Goal: Task Accomplishment & Management: Manage account settings

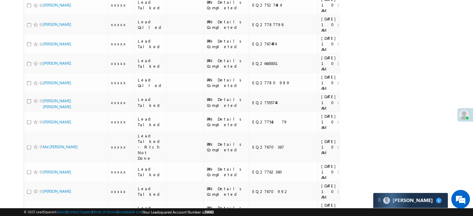
scroll to position [1088, 0]
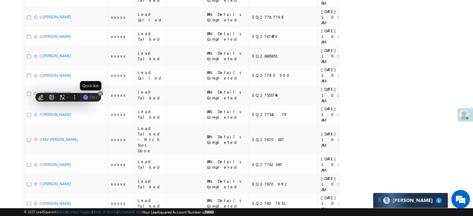
click at [101, 93] on icon at bounding box center [100, 93] width 2 height 2
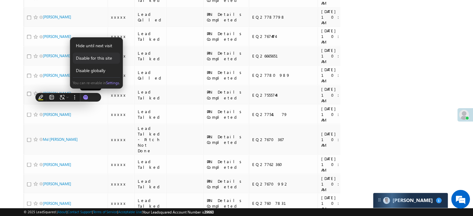
click at [104, 59] on div "Disable for this site" at bounding box center [96, 58] width 47 height 11
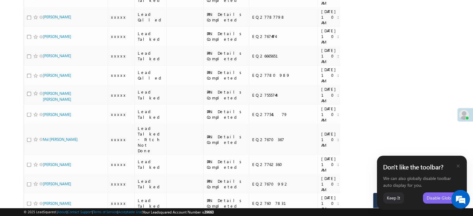
click at [456, 166] on icon at bounding box center [458, 166] width 5 height 5
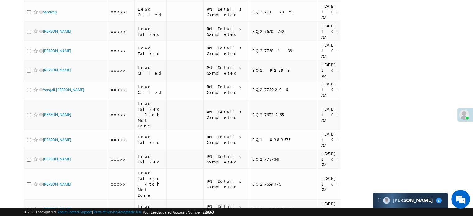
scroll to position [1990, 0]
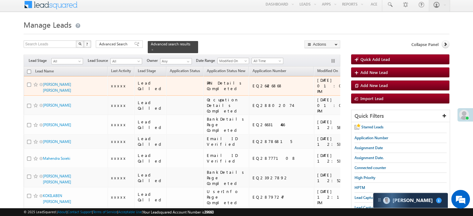
scroll to position [62, 0]
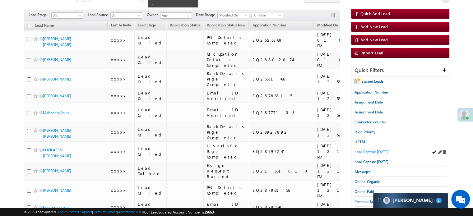
click at [377, 150] on span "Lead Capture [DATE]" at bounding box center [371, 152] width 34 height 5
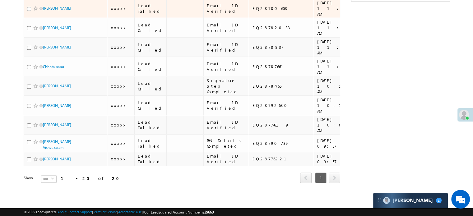
scroll to position [342, 0]
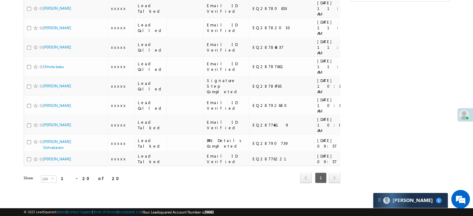
copy div "https://angelbroking1-pk3em7sa.customui-test.leadsquared.com?leadId=c5d02f6c-d1…"
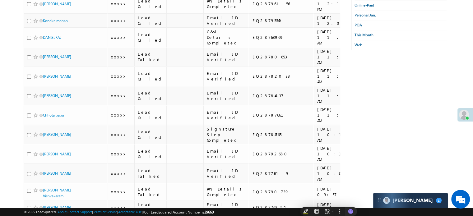
click at [391, 94] on div "Search Leads X ? 20 results found Advanced Search Advanced Search Advanced sear…" at bounding box center [237, 28] width 426 height 441
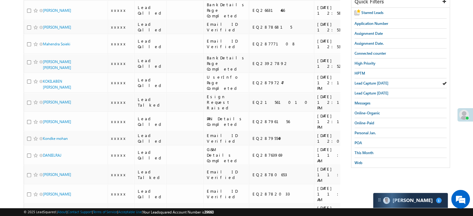
scroll to position [44, 0]
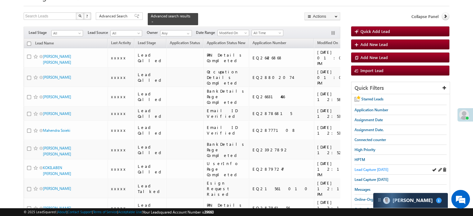
click at [370, 167] on span "Lead Capture [DATE]" at bounding box center [371, 169] width 34 height 5
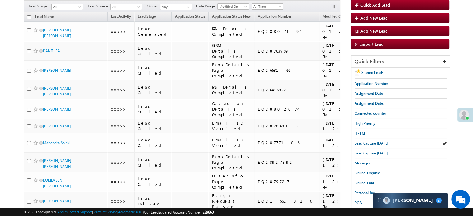
scroll to position [124, 0]
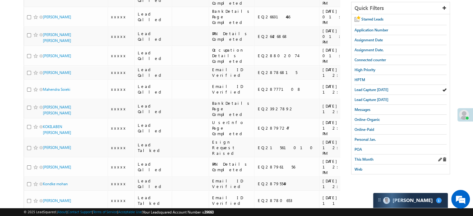
click at [373, 155] on div "This Month" at bounding box center [400, 160] width 92 height 10
click at [373, 157] on span "This Month" at bounding box center [363, 159] width 19 height 5
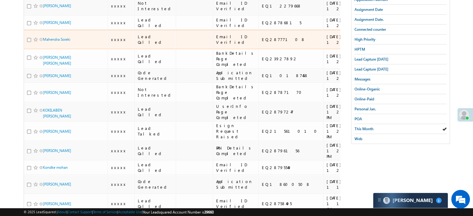
scroll to position [155, 0]
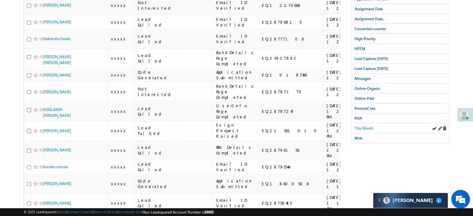
click at [370, 126] on span "This Month" at bounding box center [363, 128] width 19 height 5
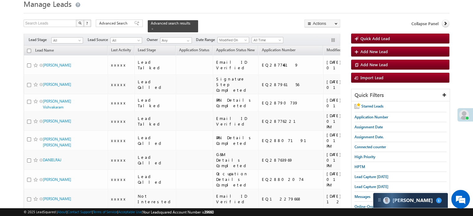
scroll to position [31, 0]
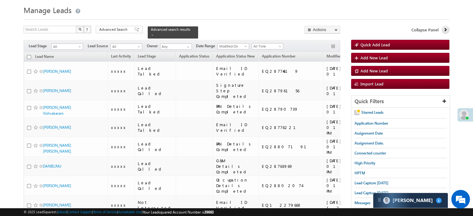
click at [444, 27] on icon at bounding box center [445, 29] width 4 height 4
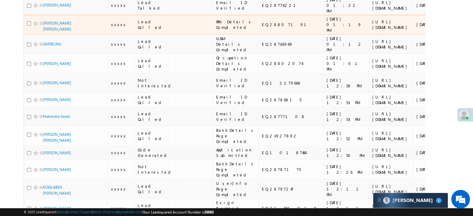
scroll to position [155, 0]
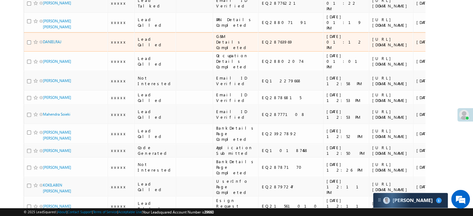
click at [452, 47] on link "+xx-xxxxxxxx68" at bounding box center [467, 41] width 30 height 11
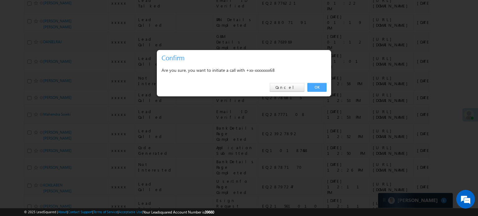
click at [313, 86] on link "OK" at bounding box center [316, 87] width 19 height 9
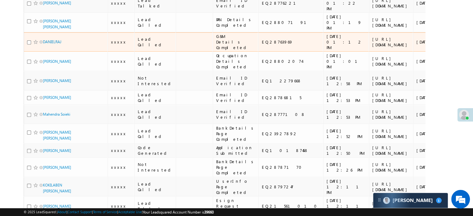
click at [372, 48] on div "https://angelbroking1-pk3em7sa.customui-test.leadsquared.com?leadId=c5d02f6c-d1…" at bounding box center [391, 41] width 38 height 11
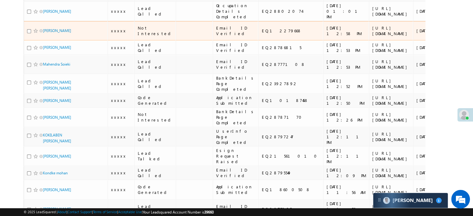
scroll to position [234, 0]
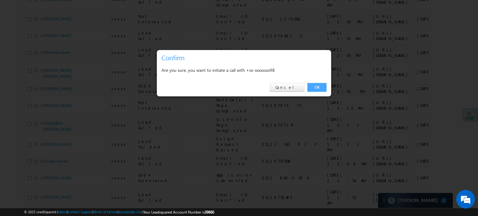
click at [320, 88] on link "OK" at bounding box center [316, 87] width 19 height 9
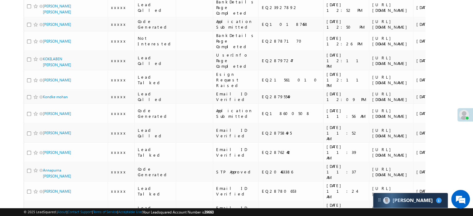
scroll to position [296, 0]
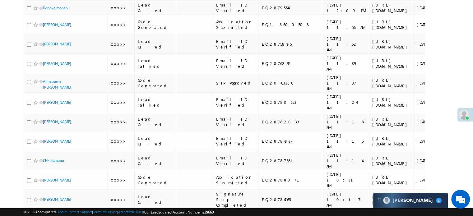
scroll to position [390, 0]
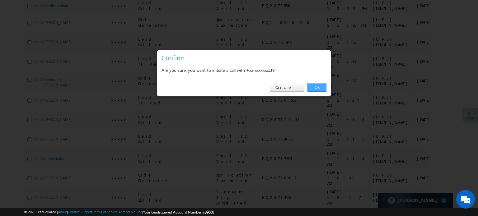
click at [316, 87] on link "OK" at bounding box center [316, 87] width 19 height 9
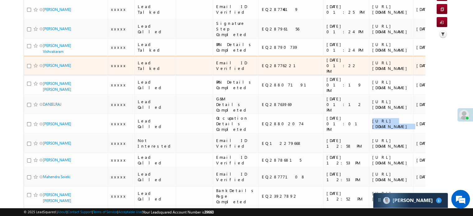
scroll to position [0, 0]
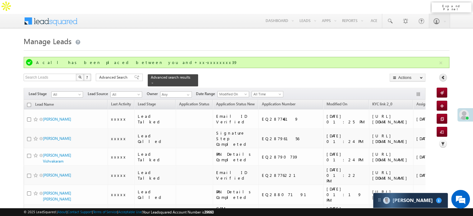
click at [442, 75] on icon at bounding box center [443, 77] width 4 height 4
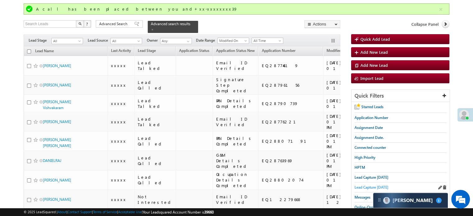
scroll to position [62, 0]
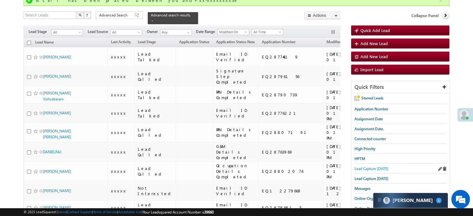
click at [367, 166] on span "Lead Capture [DATE]" at bounding box center [371, 168] width 34 height 5
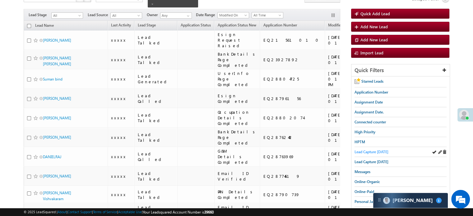
click at [374, 150] on span "Lead Capture [DATE]" at bounding box center [371, 152] width 34 height 5
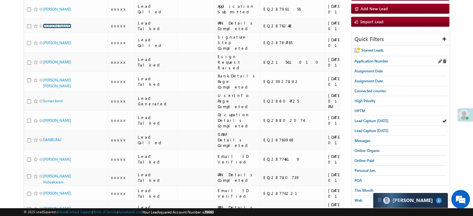
scroll to position [93, 0]
click at [368, 118] on span "Lead Capture [DATE]" at bounding box center [371, 120] width 34 height 5
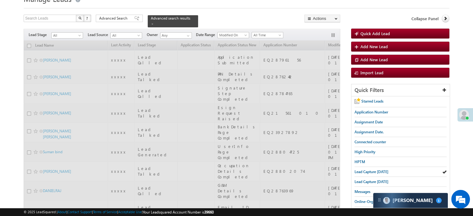
scroll to position [0, 0]
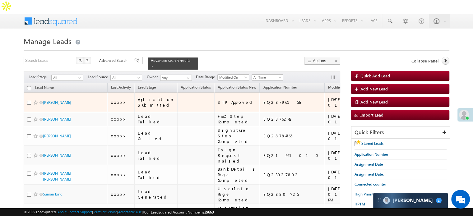
click at [34, 100] on span at bounding box center [35, 102] width 5 height 5
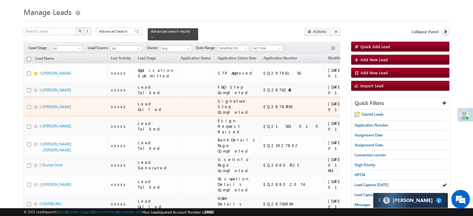
scroll to position [31, 0]
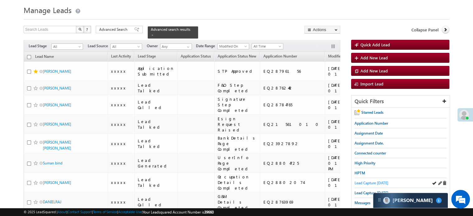
click at [370, 181] on span "Lead Capture [DATE]" at bounding box center [371, 183] width 34 height 5
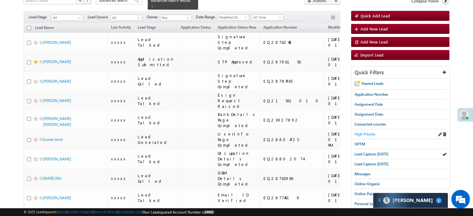
scroll to position [34, 0]
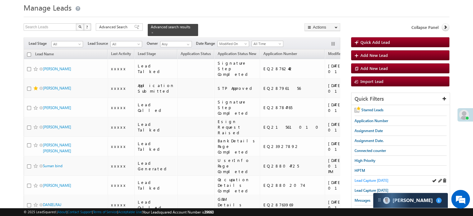
click at [368, 178] on span "Lead Capture [DATE]" at bounding box center [371, 180] width 34 height 5
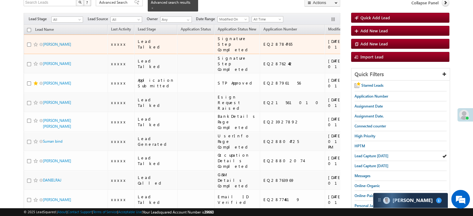
scroll to position [62, 0]
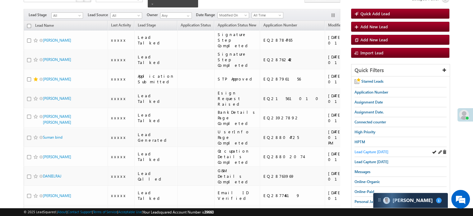
click at [363, 150] on span "Lead Capture [DATE]" at bounding box center [371, 152] width 34 height 5
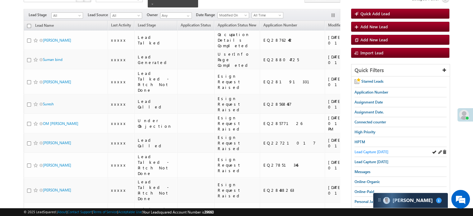
click at [368, 150] on span "Lead Capture [DATE]" at bounding box center [371, 152] width 34 height 5
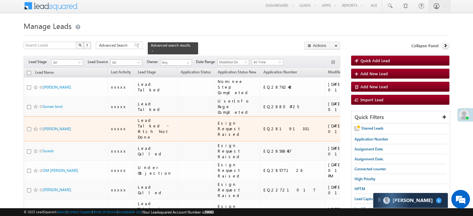
scroll to position [0, 0]
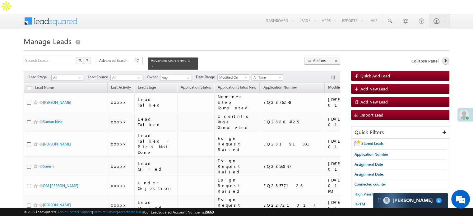
click at [444, 58] on icon at bounding box center [445, 60] width 4 height 4
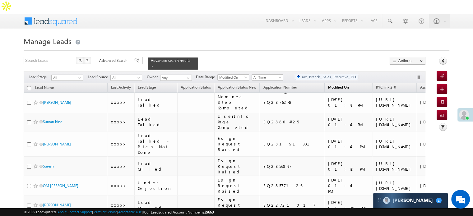
drag, startPoint x: 376, startPoint y: 71, endPoint x: 292, endPoint y: 71, distance: 84.3
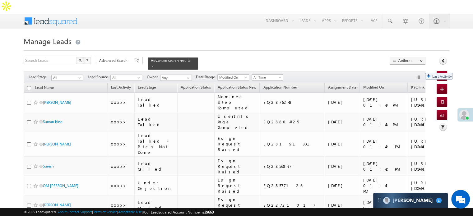
drag, startPoint x: 119, startPoint y: 70, endPoint x: 422, endPoint y: 70, distance: 302.6
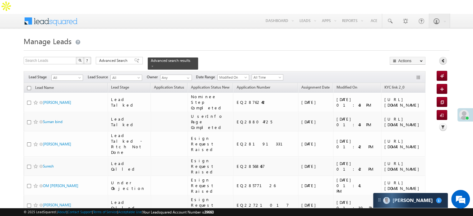
click at [443, 58] on icon at bounding box center [443, 60] width 4 height 4
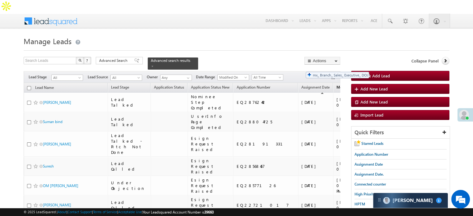
drag, startPoint x: 275, startPoint y: 69, endPoint x: 303, endPoint y: 69, distance: 28.0
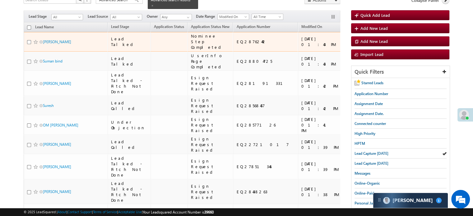
scroll to position [62, 0]
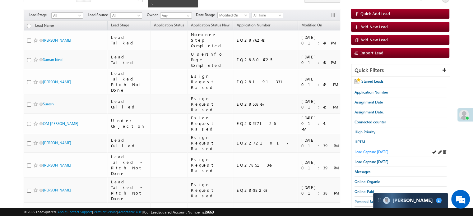
click at [369, 150] on span "Lead Capture [DATE]" at bounding box center [371, 152] width 34 height 5
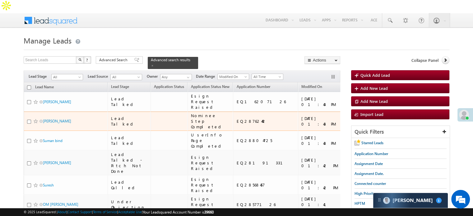
scroll to position [0, 0]
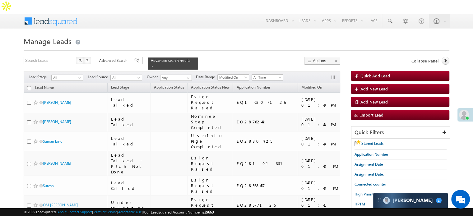
click at [359, 212] on span "Lead Capture [DATE]" at bounding box center [371, 214] width 34 height 5
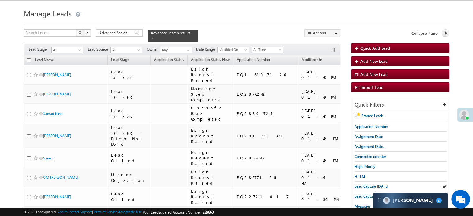
scroll to position [31, 0]
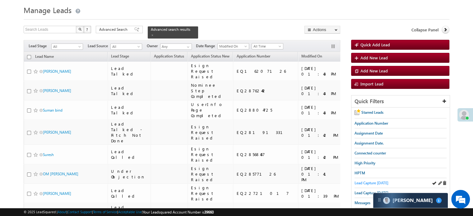
click at [371, 181] on span "Lead Capture [DATE]" at bounding box center [371, 183] width 34 height 5
click at [370, 191] on span "Lead Capture [DATE]" at bounding box center [371, 193] width 34 height 5
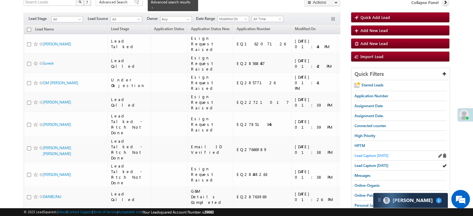
scroll to position [62, 0]
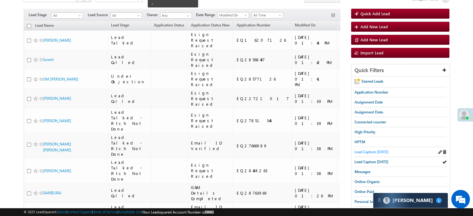
click at [369, 150] on span "Lead Capture [DATE]" at bounding box center [371, 152] width 34 height 5
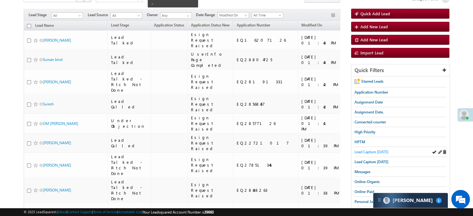
click at [379, 150] on span "Lead Capture [DATE]" at bounding box center [371, 152] width 34 height 5
click at [363, 150] on span "Lead Capture [DATE]" at bounding box center [371, 152] width 34 height 5
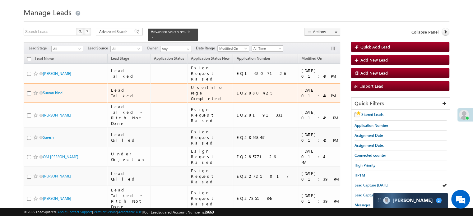
scroll to position [31, 0]
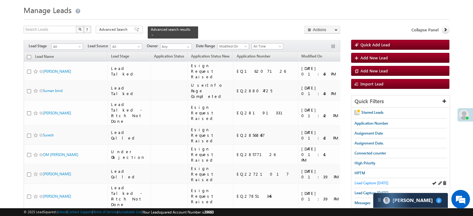
click at [368, 181] on span "Lead Capture [DATE]" at bounding box center [371, 183] width 34 height 5
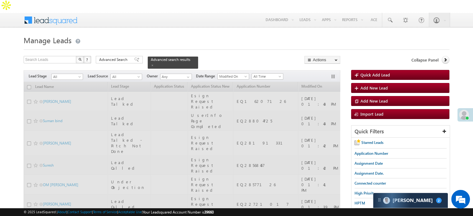
scroll to position [0, 0]
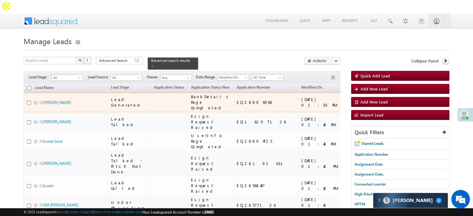
click at [384, 97] on div "https://angelbroking1-pk3em7sa.customui-test.leadsquared.com?leadId=21115e93-dc…" at bounding box center [403, 102] width 38 height 11
copy div "https://angelbroking1-pk3em7sa.customui-test.leadsquared.com?leadId=21115e93-dc…"
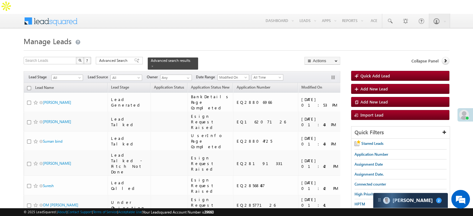
click at [363, 212] on span "Lead Capture [DATE]" at bounding box center [371, 214] width 34 height 5
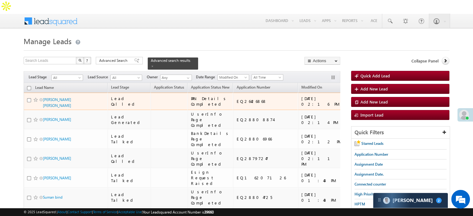
click at [384, 99] on div "https://angelbroking1-pk3em7sa.customui-test.leadsquared.com?leadId=b14e3d2e-0d…" at bounding box center [403, 101] width 38 height 11
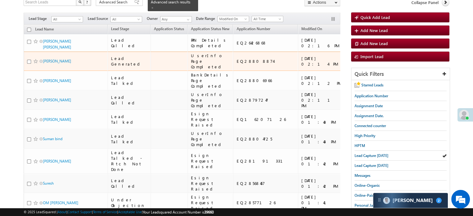
scroll to position [62, 0]
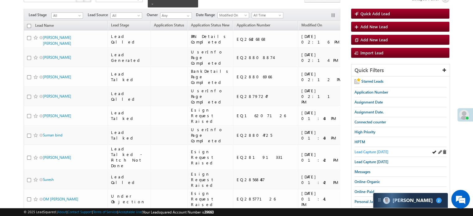
click at [364, 150] on span "Lead Capture [DATE]" at bounding box center [371, 152] width 34 height 5
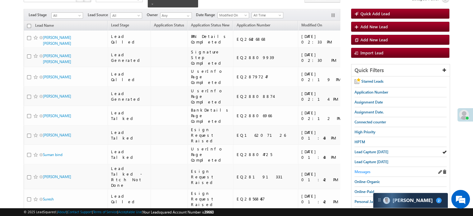
click at [364, 169] on span "Messages" at bounding box center [362, 171] width 16 height 5
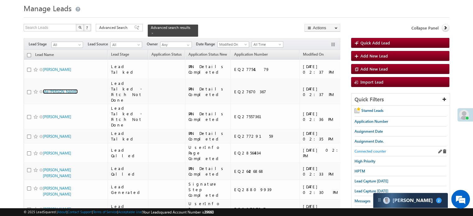
scroll to position [31, 0]
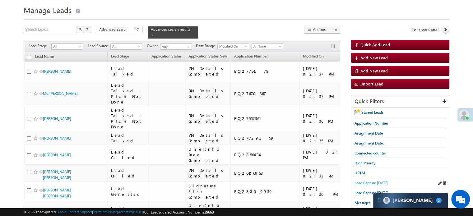
click at [374, 181] on span "Lead Capture [DATE]" at bounding box center [371, 183] width 34 height 5
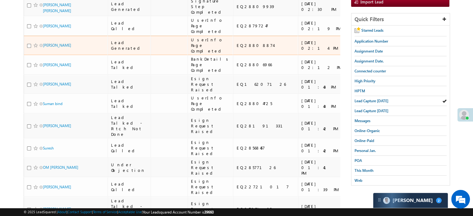
scroll to position [124, 0]
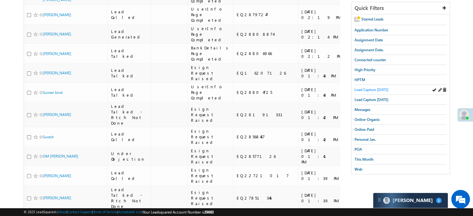
click at [379, 87] on span "Lead Capture [DATE]" at bounding box center [371, 89] width 34 height 5
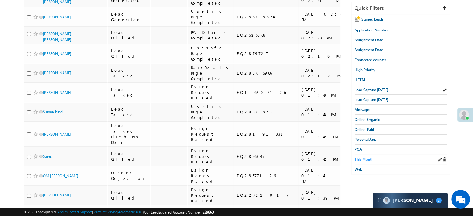
click at [366, 157] on span "This Month" at bounding box center [363, 159] width 19 height 5
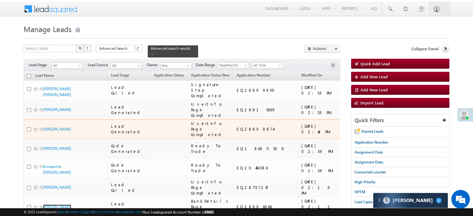
scroll to position [11, 0]
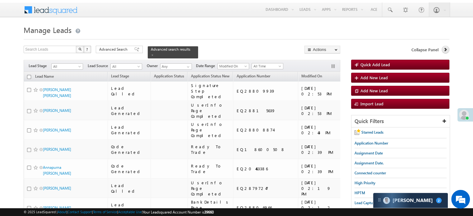
click at [445, 47] on icon at bounding box center [445, 49] width 4 height 4
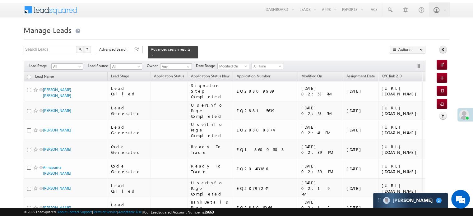
click at [445, 47] on icon at bounding box center [443, 49] width 4 height 4
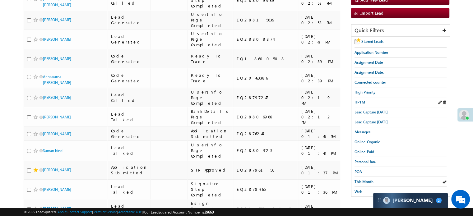
scroll to position [104, 0]
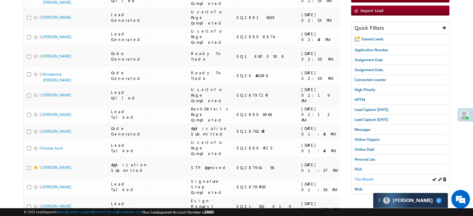
click at [363, 177] on span "This Month" at bounding box center [363, 179] width 19 height 5
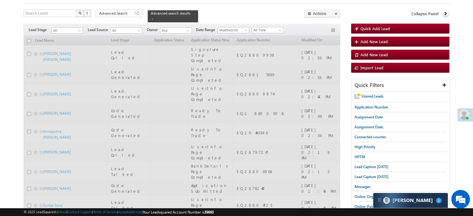
scroll to position [42, 0]
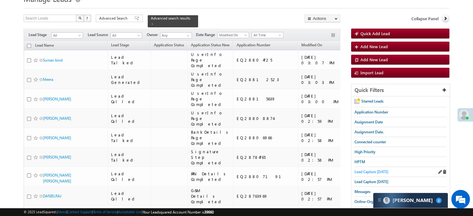
click at [380, 169] on span "Lead Capture [DATE]" at bounding box center [371, 171] width 34 height 5
click at [376, 169] on span "Lead Capture [DATE]" at bounding box center [371, 171] width 34 height 5
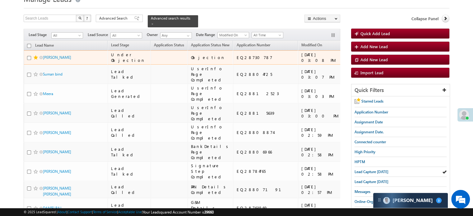
click at [384, 55] on div "[URL][DOMAIN_NAME]" at bounding box center [403, 57] width 38 height 11
copy div "[URL][DOMAIN_NAME]"
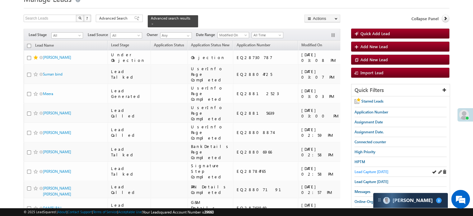
click at [371, 169] on span "Lead Capture [DATE]" at bounding box center [371, 171] width 34 height 5
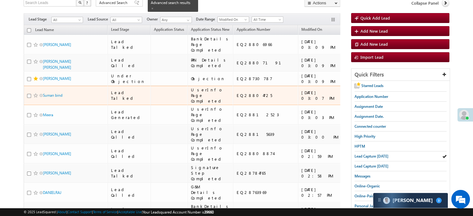
scroll to position [62, 0]
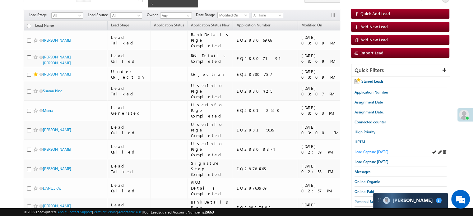
click at [362, 149] on link "Lead Capture [DATE]" at bounding box center [371, 152] width 34 height 6
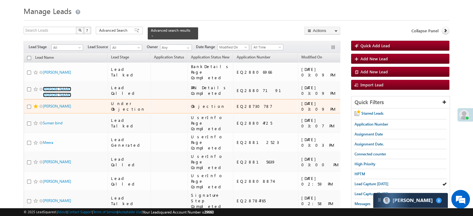
scroll to position [31, 0]
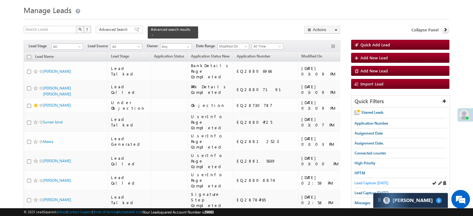
click at [364, 181] on span "Lead Capture [DATE]" at bounding box center [371, 183] width 34 height 5
click at [363, 181] on span "Lead Capture [DATE]" at bounding box center [371, 183] width 34 height 5
click at [359, 191] on span "Lead Capture [DATE]" at bounding box center [371, 193] width 34 height 5
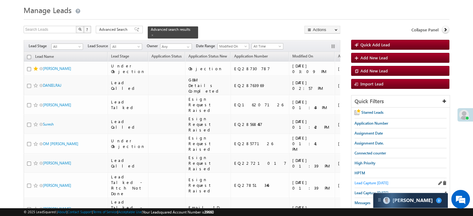
click at [372, 181] on span "Lead Capture [DATE]" at bounding box center [371, 183] width 34 height 5
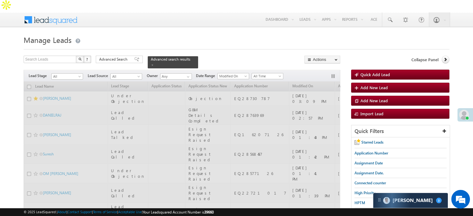
scroll to position [0, 0]
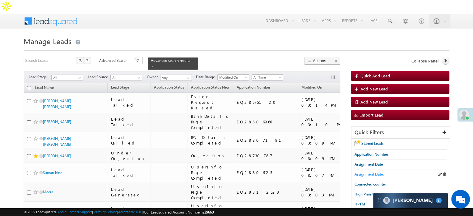
click at [372, 172] on span "Assignment Date." at bounding box center [368, 174] width 29 height 5
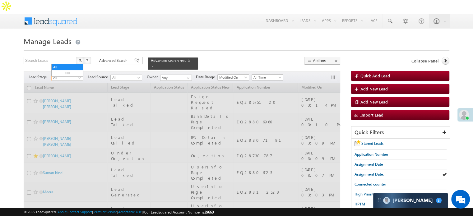
click at [76, 75] on span "All" at bounding box center [67, 78] width 30 height 6
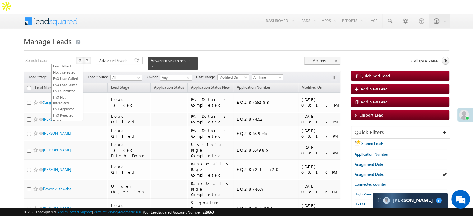
scroll to position [93, 0]
click at [68, 73] on link "Not Interested" at bounding box center [67, 70] width 31 height 6
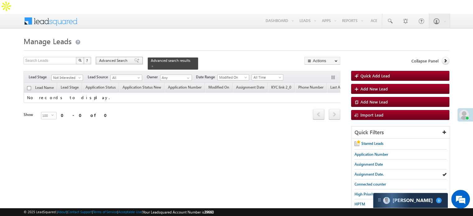
click at [126, 58] on span "Advanced Search" at bounding box center [114, 61] width 30 height 6
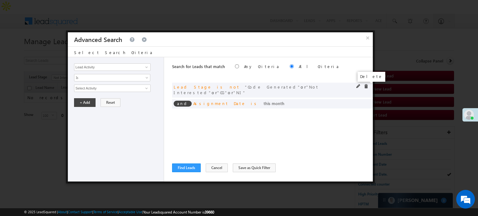
click at [364, 86] on span at bounding box center [366, 86] width 4 height 4
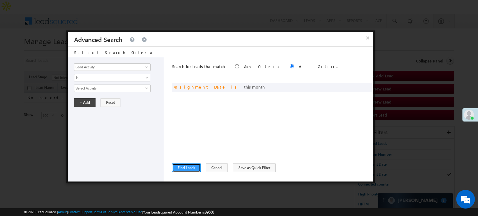
click at [187, 168] on button "Find Leads" at bounding box center [186, 168] width 29 height 9
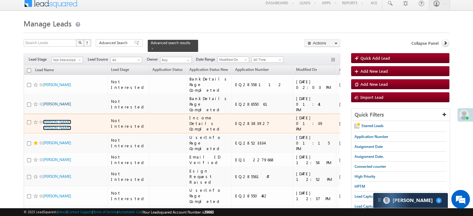
scroll to position [0, 0]
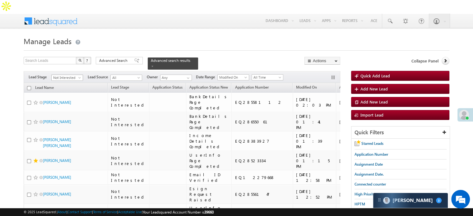
click at [78, 76] on span at bounding box center [80, 78] width 5 height 5
click at [72, 68] on link "All" at bounding box center [67, 67] width 31 height 6
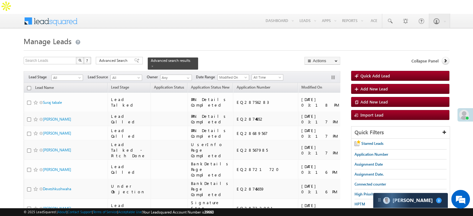
click at [362, 212] on span "Lead Capture [DATE]" at bounding box center [371, 214] width 34 height 5
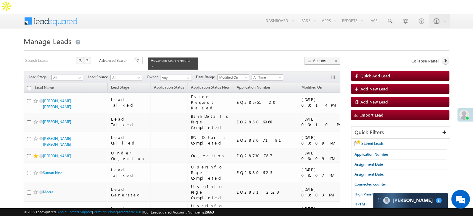
click at [359, 212] on span "Lead Capture [DATE]" at bounding box center [371, 214] width 34 height 5
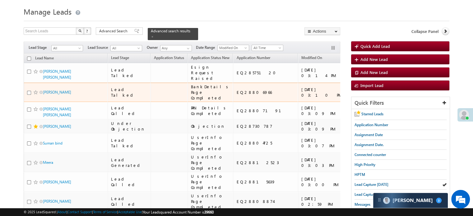
scroll to position [31, 0]
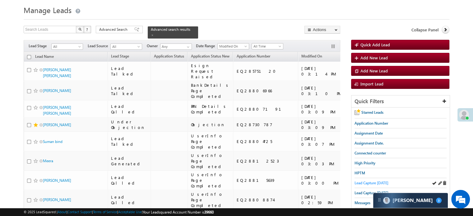
click at [367, 181] on span "Lead Capture [DATE]" at bounding box center [371, 183] width 34 height 5
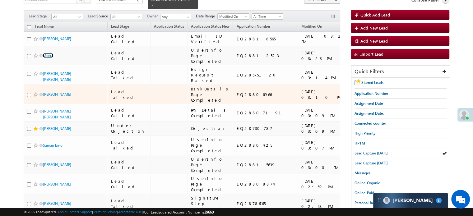
scroll to position [62, 0]
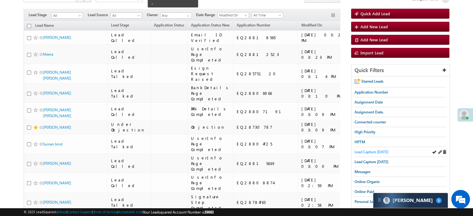
click at [364, 150] on span "Lead Capture [DATE]" at bounding box center [371, 152] width 34 height 5
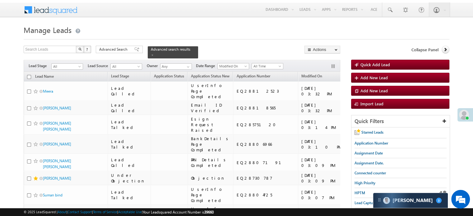
scroll to position [31, 0]
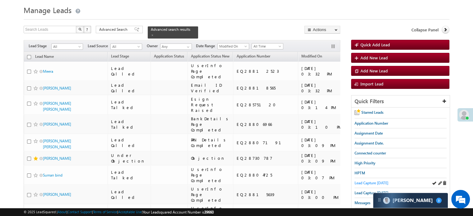
click at [373, 181] on span "Lead Capture [DATE]" at bounding box center [371, 183] width 34 height 5
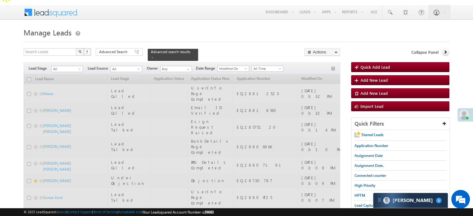
scroll to position [0, 0]
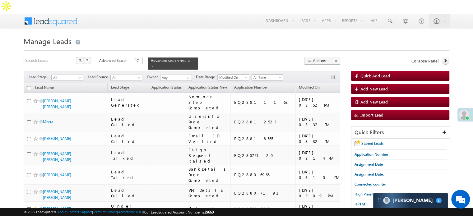
click at [360, 212] on span "Lead Capture [DATE]" at bounding box center [371, 214] width 34 height 5
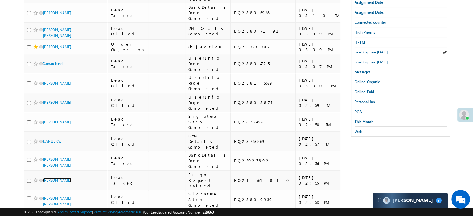
scroll to position [160, 0]
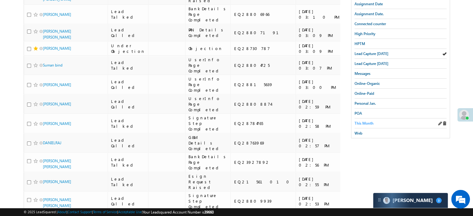
click at [369, 121] on span "This Month" at bounding box center [363, 123] width 19 height 5
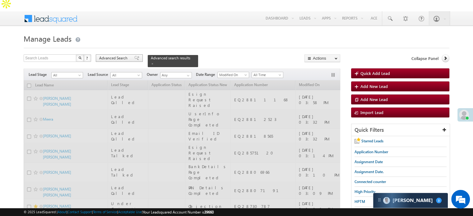
scroll to position [0, 0]
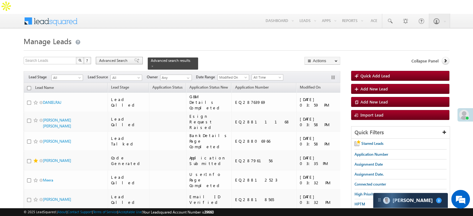
click at [125, 58] on span "Advanced Search" at bounding box center [114, 61] width 30 height 6
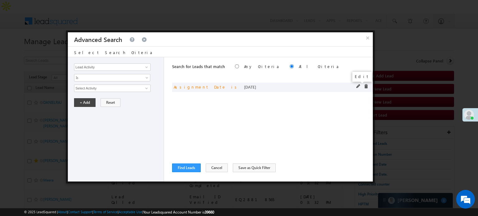
click at [358, 85] on span at bounding box center [358, 86] width 4 height 4
click at [121, 86] on span "Today" at bounding box center [107, 89] width 67 height 6
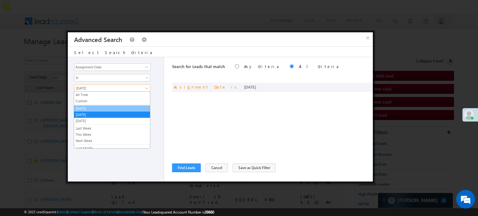
click at [99, 109] on link "[DATE]" at bounding box center [112, 109] width 76 height 6
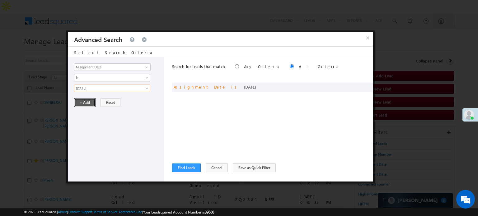
click at [87, 103] on button "+ Add" at bounding box center [84, 102] width 21 height 9
click at [189, 166] on button "Find Leads" at bounding box center [186, 168] width 29 height 9
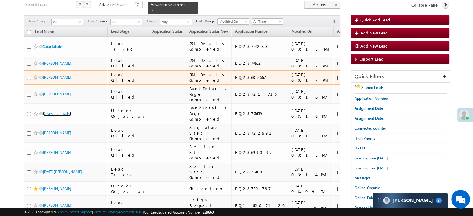
scroll to position [62, 0]
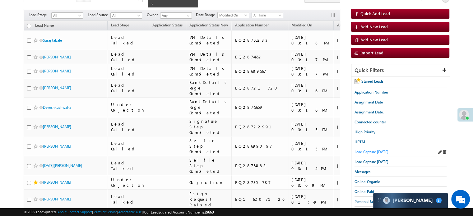
click at [384, 150] on span "Lead Capture [DATE]" at bounding box center [371, 152] width 34 height 5
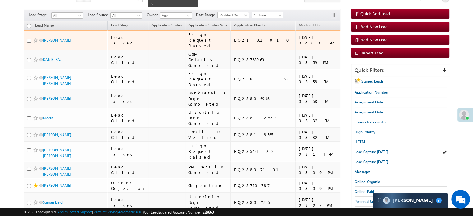
click at [382, 36] on div "[URL][DOMAIN_NAME]" at bounding box center [401, 40] width 38 height 11
drag, startPoint x: 333, startPoint y: 36, endPoint x: 333, endPoint y: 26, distance: 10.0
click at [382, 35] on div "[URL][DOMAIN_NAME]" at bounding box center [401, 40] width 38 height 11
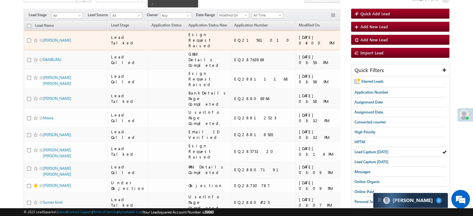
click at [382, 35] on div "[URL][DOMAIN_NAME]" at bounding box center [401, 40] width 38 height 11
copy div "[URL][DOMAIN_NAME]"
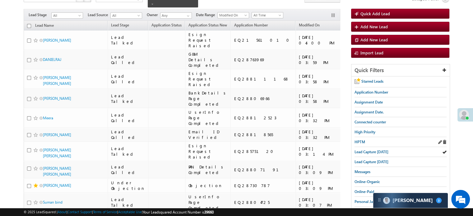
scroll to position [0, 0]
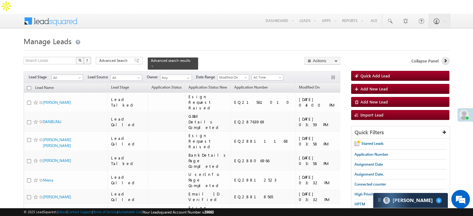
click at [447, 58] on icon at bounding box center [445, 60] width 4 height 4
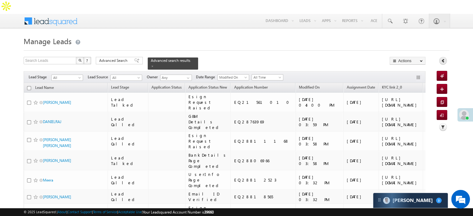
click at [447, 57] on div "Collapse Panel" at bounding box center [443, 62] width 13 height 11
click at [440, 57] on link at bounding box center [443, 61] width 8 height 8
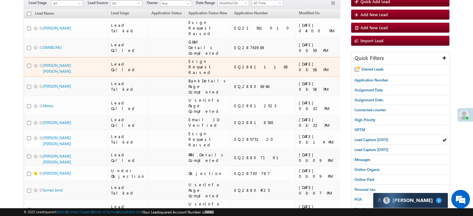
scroll to position [93, 0]
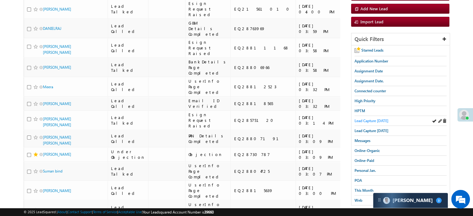
click at [369, 118] on span "Lead Capture [DATE]" at bounding box center [371, 120] width 34 height 5
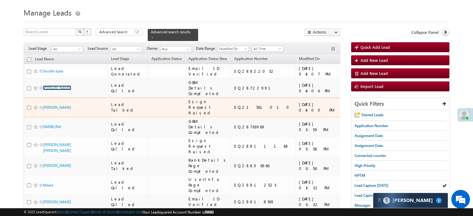
scroll to position [62, 0]
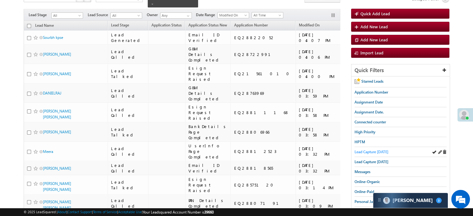
click at [373, 150] on span "Lead Capture [DATE]" at bounding box center [371, 152] width 34 height 5
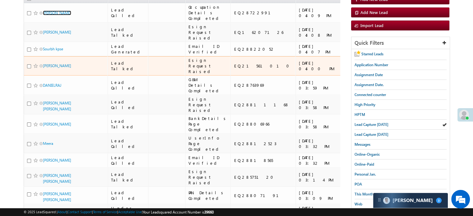
scroll to position [93, 0]
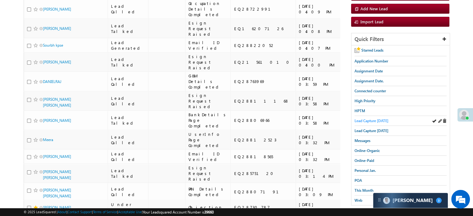
click at [383, 118] on span "Lead Capture [DATE]" at bounding box center [371, 120] width 34 height 5
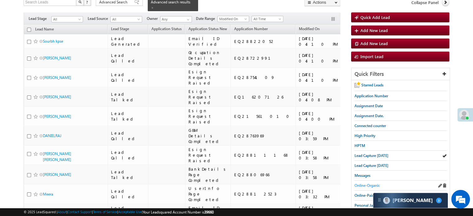
scroll to position [62, 0]
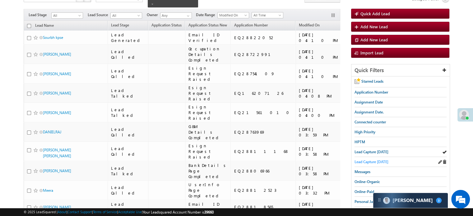
click at [368, 160] on span "Lead Capture [DATE]" at bounding box center [371, 162] width 34 height 5
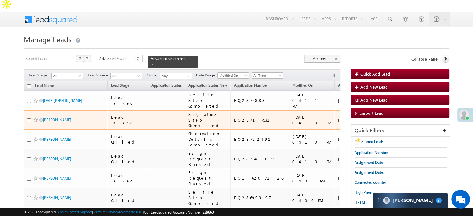
scroll to position [0, 0]
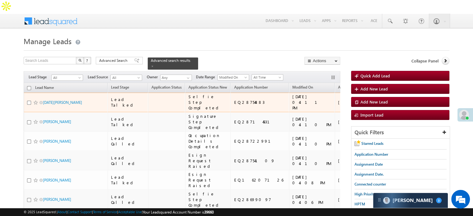
click at [373, 97] on div "https://angelbroking1-pk3em7sa.customui-test.leadsquared.com?leadId=cbeccccf-4f…" at bounding box center [392, 102] width 38 height 11
copy div "https://angelbroking1-pk3em7sa.customui-test.leadsquared.com?leadId=cbeccccf-4f…"
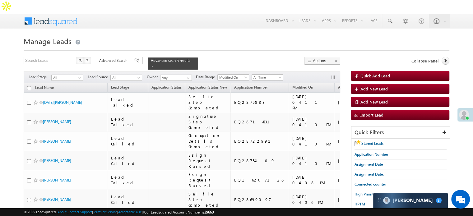
click at [263, 35] on h1 "Manage Leads" at bounding box center [237, 41] width 426 height 12
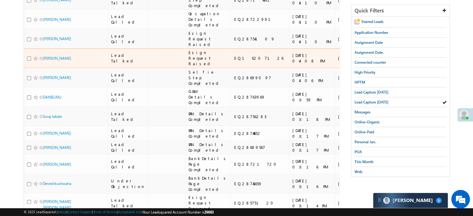
scroll to position [124, 0]
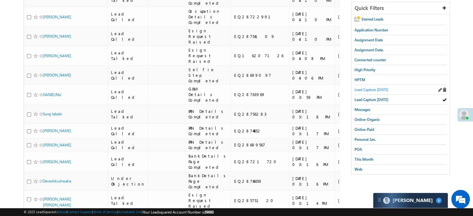
click at [382, 87] on span "Lead Capture [DATE]" at bounding box center [371, 89] width 34 height 5
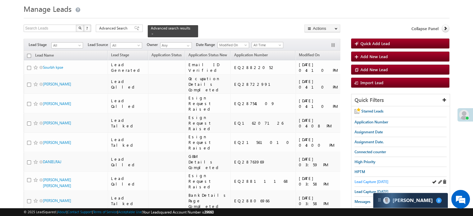
scroll to position [31, 0]
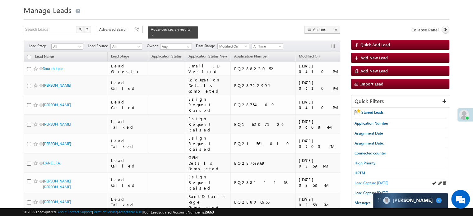
click at [359, 181] on span "Lead Capture [DATE]" at bounding box center [371, 183] width 34 height 5
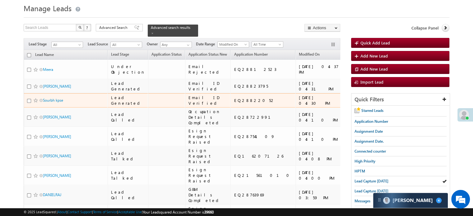
scroll to position [62, 0]
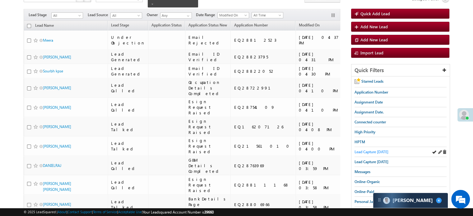
click at [373, 150] on span "Lead Capture [DATE]" at bounding box center [371, 152] width 34 height 5
click at [380, 150] on span "Lead Capture [DATE]" at bounding box center [371, 152] width 34 height 5
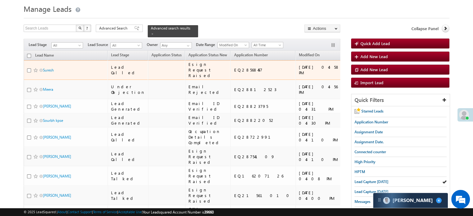
scroll to position [31, 0]
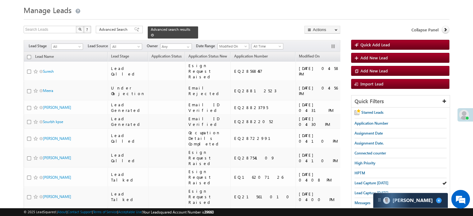
click at [154, 34] on span at bounding box center [152, 35] width 3 height 3
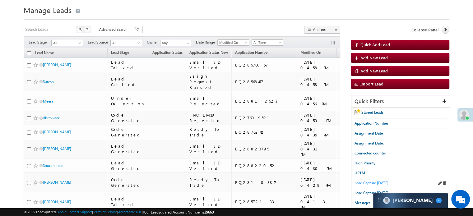
click at [374, 181] on span "Lead Capture [DATE]" at bounding box center [371, 183] width 34 height 5
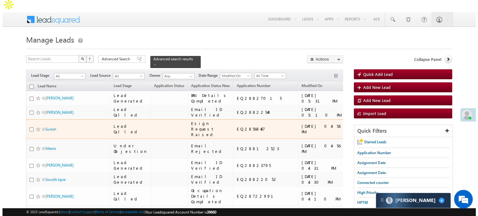
scroll to position [0, 0]
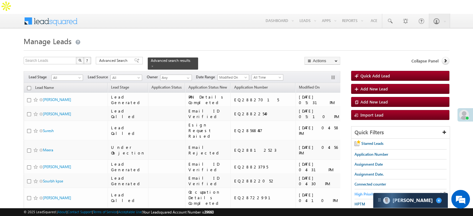
click at [366, 192] on span "High Priority" at bounding box center [364, 194] width 21 height 5
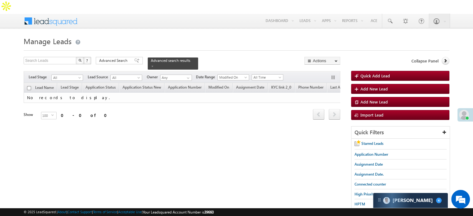
click at [135, 43] on form "Manage Leads Quick Add Lead Search Leads X ? 0 results found Advanced Search Ad…" at bounding box center [237, 170] width 426 height 271
click at [134, 58] on span at bounding box center [136, 60] width 5 height 4
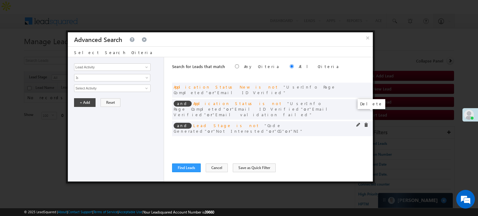
click at [367, 123] on span at bounding box center [366, 125] width 4 height 4
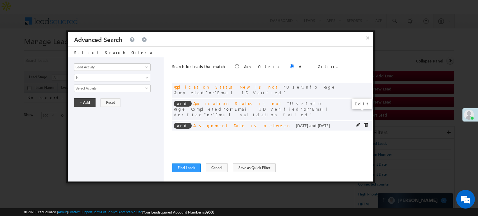
click at [358, 123] on span at bounding box center [358, 125] width 4 height 4
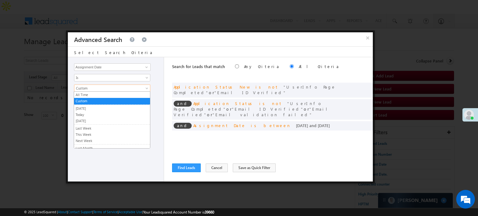
click at [107, 88] on span "Custom" at bounding box center [107, 89] width 67 height 6
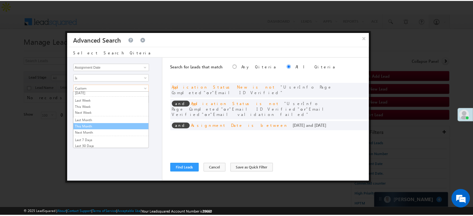
scroll to position [40, 0]
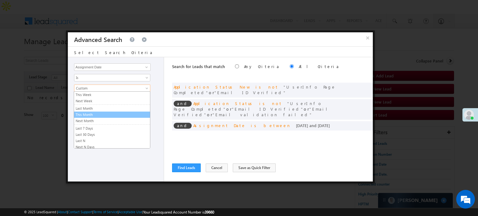
click at [89, 114] on link "This Month" at bounding box center [112, 115] width 76 height 6
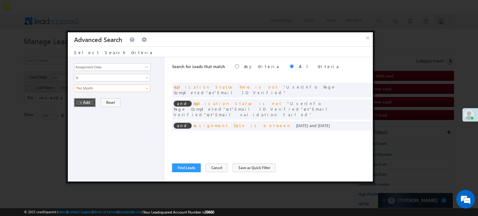
click at [85, 103] on button "+ Add" at bounding box center [84, 102] width 21 height 9
click at [186, 166] on button "Find Leads" at bounding box center [186, 168] width 29 height 9
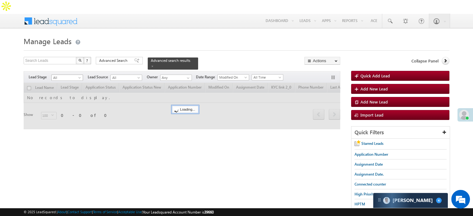
click at [62, 75] on span "All" at bounding box center [67, 78] width 30 height 6
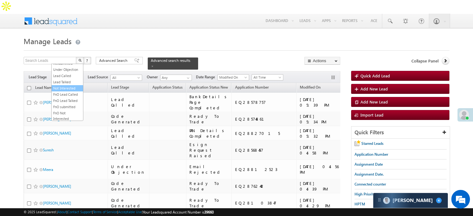
scroll to position [93, 0]
click at [70, 73] on link "Not Interested" at bounding box center [67, 70] width 31 height 6
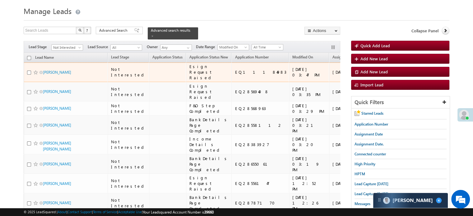
scroll to position [31, 0]
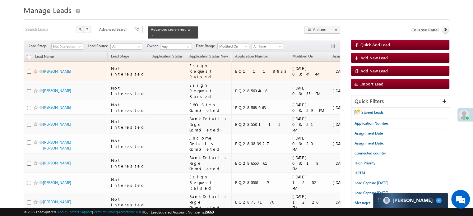
click at [329, 72] on td "[DATE]" at bounding box center [346, 72] width 35 height 20
click at [368, 70] on div "https://angelbroking1-pk3em7sa.customui-test.leadsquared.com?leadId=e87ed01f-42…" at bounding box center [387, 71] width 38 height 11
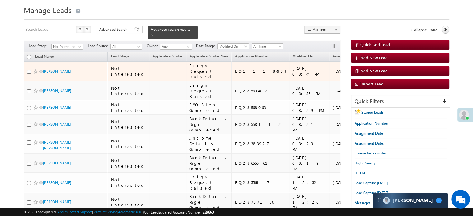
click at [368, 70] on div "https://angelbroking1-pk3em7sa.customui-test.leadsquared.com?leadId=e87ed01f-42…" at bounding box center [387, 71] width 38 height 11
copy div "https://angelbroking1-pk3em7sa.customui-test.leadsquared.com?leadId=e87ed01f-42…"
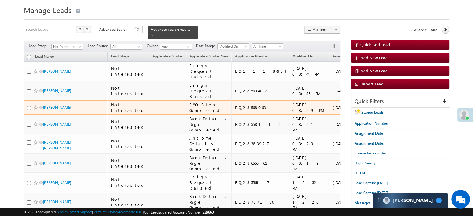
click at [368, 113] on div "https://angelbroking1-pk3em7sa.customui-test.leadsquared.com?leadId=4cbd04db-f8…" at bounding box center [387, 107] width 38 height 11
copy div "https://angelbroking1-pk3em7sa.customui-test.leadsquared.com?leadId=4cbd04db-f8…"
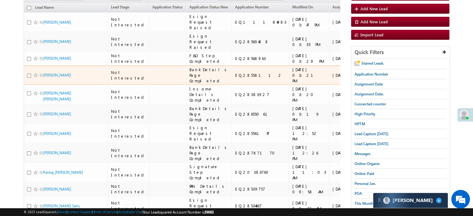
scroll to position [93, 0]
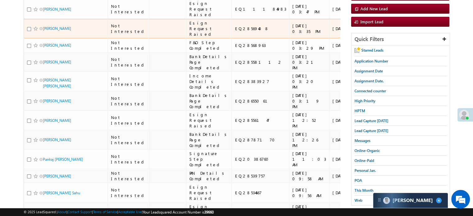
click at [368, 34] on div "https://angelbroking1-pk3em7sa.customui-test.leadsquared.com?leadId=58996823-86…" at bounding box center [387, 28] width 38 height 11
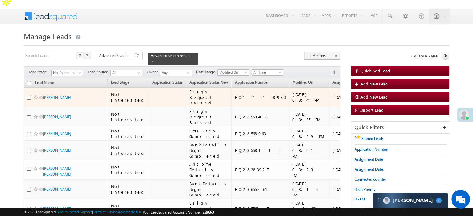
scroll to position [0, 0]
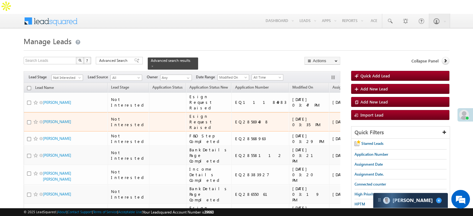
copy div "https://angelbroking1-pk3em7sa.customui-test.leadsquared.com?leadId=58996823-86…"
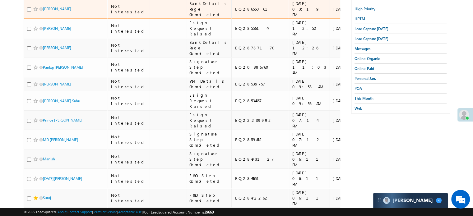
scroll to position [187, 0]
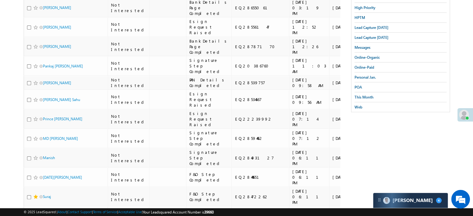
copy div "https://angelbroking1-pk3em7sa.customui-test.leadsquared.com?leadId=3dd1b11a-cd…"
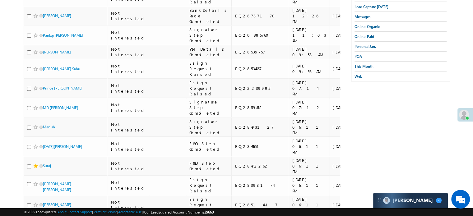
scroll to position [218, 0]
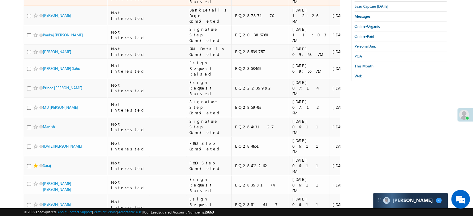
copy div "https://angelbroking1-pk3em7sa.customui-test.leadsquared.com?leadId=7c12a694-2e…"
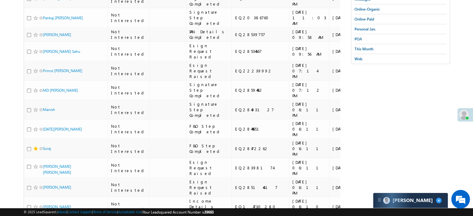
scroll to position [311, 0]
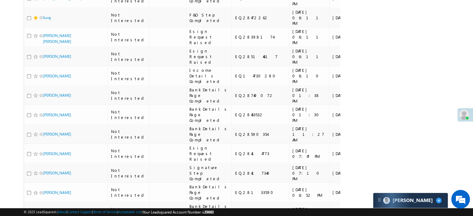
scroll to position [373, 0]
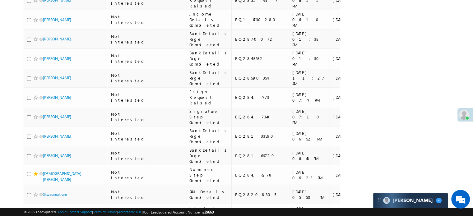
scroll to position [435, 0]
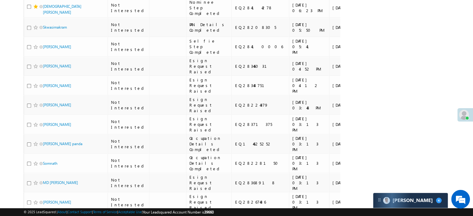
scroll to position [591, 0]
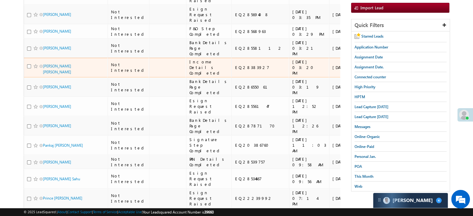
scroll to position [0, 0]
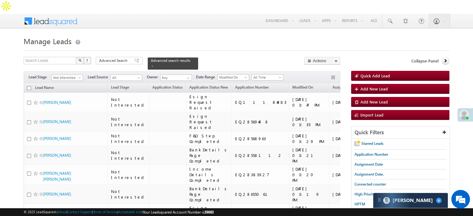
click at [360, 212] on span "Lead Capture [DATE]" at bounding box center [371, 214] width 34 height 5
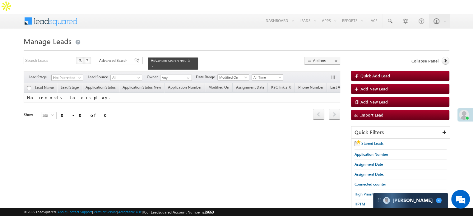
click at [80, 76] on span at bounding box center [80, 78] width 5 height 5
click at [70, 66] on link "All" at bounding box center [67, 67] width 31 height 6
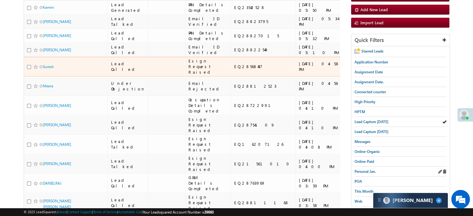
scroll to position [93, 0]
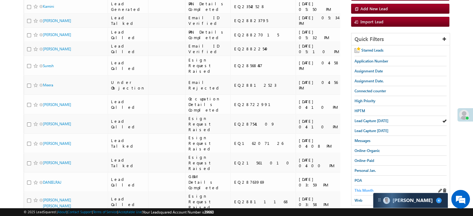
click at [359, 188] on span "This Month" at bounding box center [363, 190] width 19 height 5
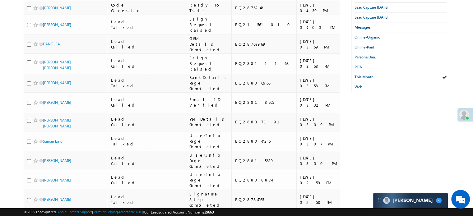
scroll to position [51, 0]
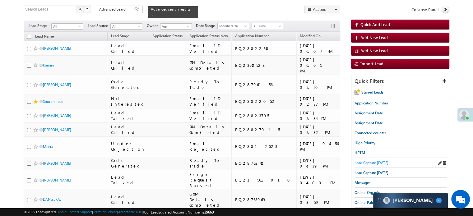
click at [375, 160] on span "Lead Capture [DATE]" at bounding box center [371, 162] width 34 height 5
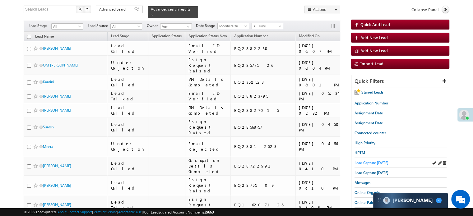
click at [377, 160] on span "Lead Capture [DATE]" at bounding box center [371, 162] width 34 height 5
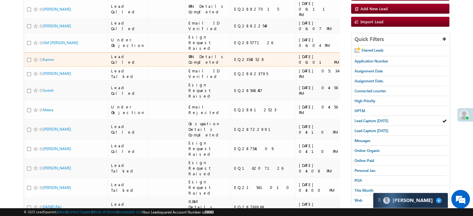
scroll to position [0, 0]
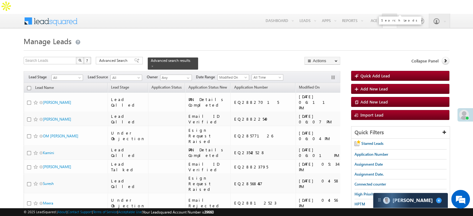
click at [390, 18] on span at bounding box center [390, 21] width 6 height 6
type input "8"
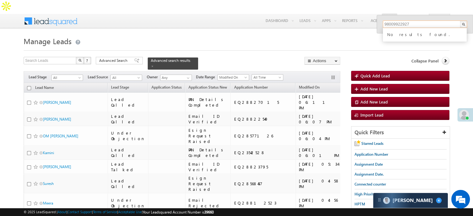
click at [392, 23] on input "98009922927" at bounding box center [425, 24] width 84 height 7
click at [400, 22] on input "98009922927" at bounding box center [425, 24] width 84 height 7
click at [404, 22] on input "9800992927" at bounding box center [425, 24] width 84 height 7
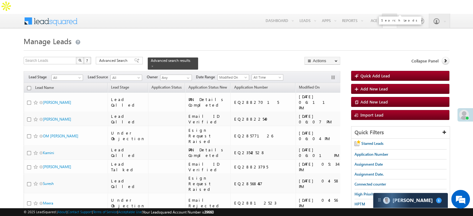
click at [388, 18] on span at bounding box center [390, 21] width 6 height 6
type input "8"
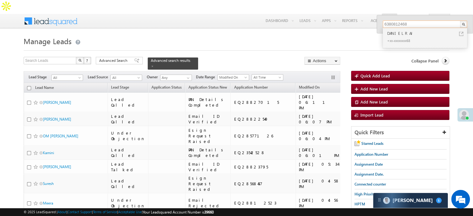
type input "6380812468"
click at [216, 35] on h1 "Manage Leads" at bounding box center [237, 41] width 426 height 12
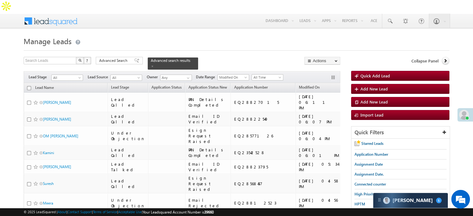
click at [359, 212] on span "Lead Capture [DATE]" at bounding box center [371, 214] width 34 height 5
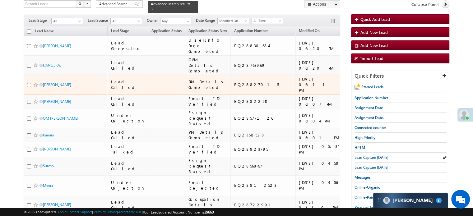
scroll to position [93, 0]
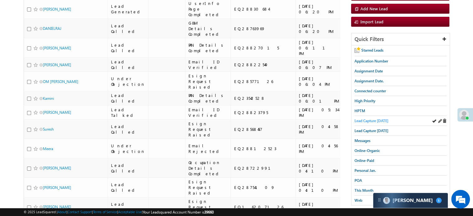
click at [377, 118] on span "Lead Capture [DATE]" at bounding box center [371, 120] width 34 height 5
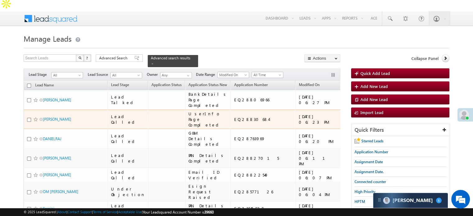
scroll to position [0, 0]
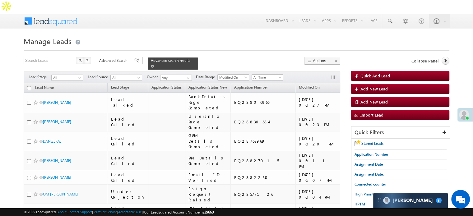
click at [151, 58] on span "Advanced search results" at bounding box center [170, 60] width 39 height 5
click at [156, 35] on h1 "Manage Leads" at bounding box center [237, 41] width 426 height 12
click at [167, 58] on span "Advanced search results" at bounding box center [170, 60] width 39 height 5
click at [67, 36] on span "Manage Leads" at bounding box center [48, 41] width 48 height 10
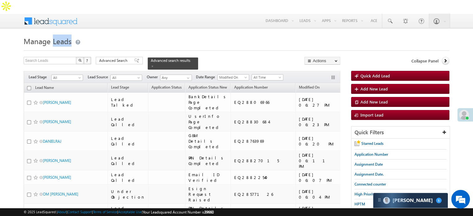
click at [67, 36] on span "Manage Leads" at bounding box center [48, 41] width 48 height 10
click at [28, 36] on span "Manage Leads" at bounding box center [48, 41] width 48 height 10
drag, startPoint x: 22, startPoint y: 26, endPoint x: 74, endPoint y: 32, distance: 52.6
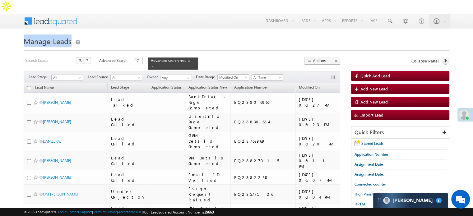
click at [86, 35] on h1 "Manage Leads" at bounding box center [237, 41] width 426 height 12
click at [61, 36] on span "Manage Leads" at bounding box center [48, 41] width 48 height 10
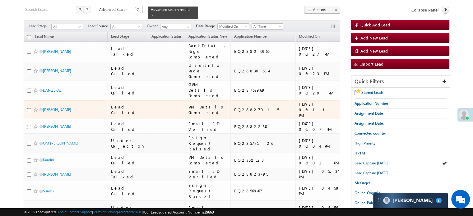
scroll to position [62, 0]
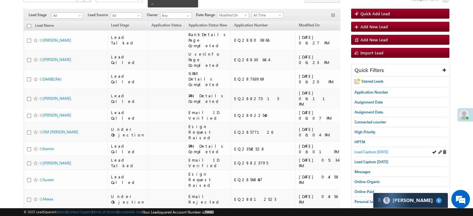
click at [356, 150] on span "Lead Capture [DATE]" at bounding box center [371, 152] width 34 height 5
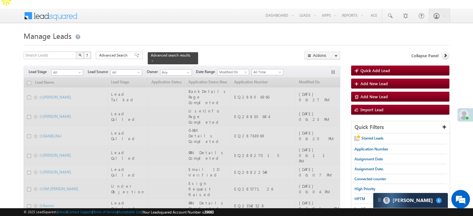
scroll to position [0, 0]
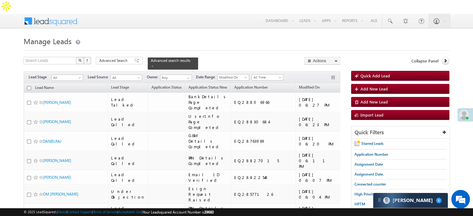
click at [363, 212] on span "Lead Capture [DATE]" at bounding box center [371, 214] width 34 height 5
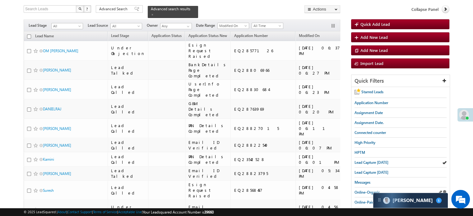
scroll to position [62, 0]
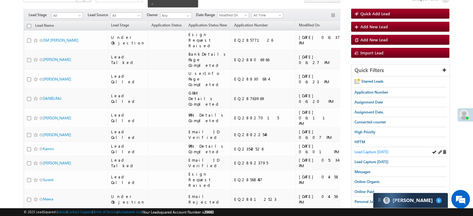
click at [367, 150] on span "Lead Capture [DATE]" at bounding box center [371, 152] width 34 height 5
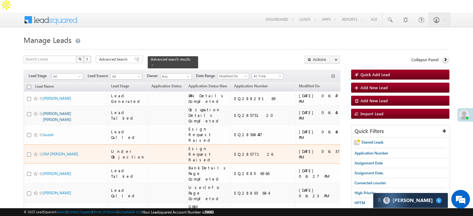
scroll to position [0, 0]
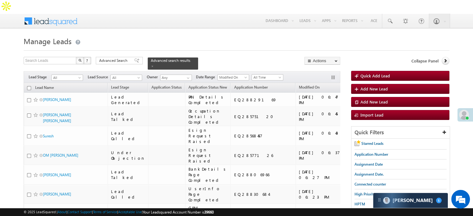
click at [367, 212] on span "Lead Capture [DATE]" at bounding box center [371, 214] width 34 height 5
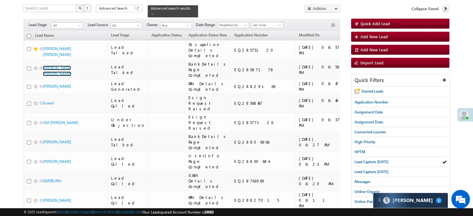
scroll to position [62, 0]
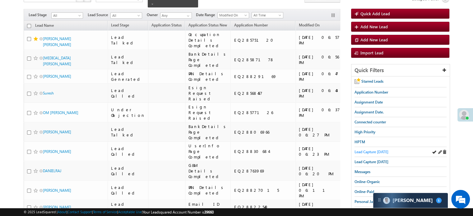
click at [368, 150] on span "Lead Capture [DATE]" at bounding box center [371, 152] width 34 height 5
click at [370, 150] on span "Lead Capture [DATE]" at bounding box center [371, 152] width 34 height 5
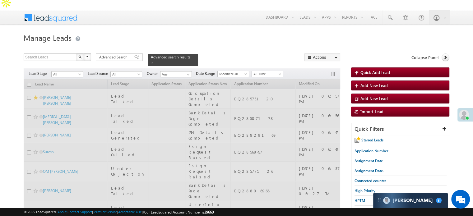
scroll to position [0, 0]
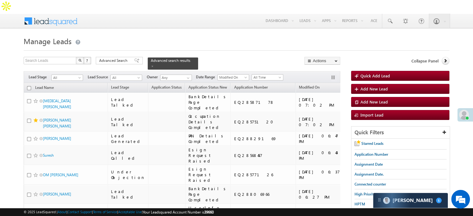
click at [243, 35] on h1 "Manage Leads" at bounding box center [237, 41] width 426 height 12
click at [363, 212] on span "Lead Capture [DATE]" at bounding box center [371, 214] width 34 height 5
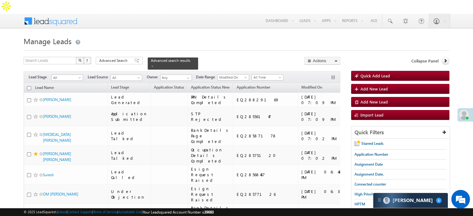
click at [362, 212] on span "Lead Capture [DATE]" at bounding box center [371, 214] width 34 height 5
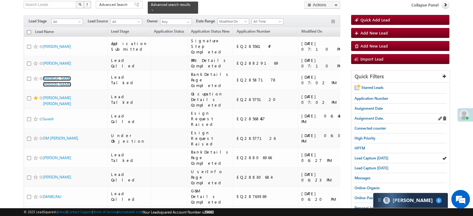
scroll to position [62, 0]
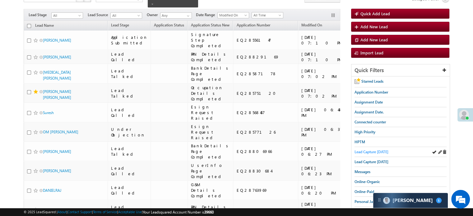
click at [382, 149] on link "Lead Capture [DATE]" at bounding box center [371, 152] width 34 height 6
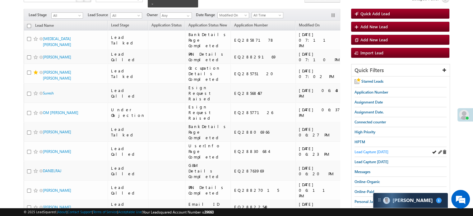
click at [373, 150] on span "Lead Capture [DATE]" at bounding box center [371, 152] width 34 height 5
click at [359, 150] on span "Lead Capture [DATE]" at bounding box center [371, 152] width 34 height 5
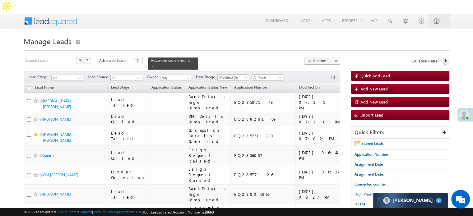
scroll to position [93, 0]
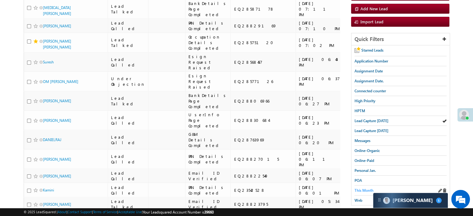
click at [366, 188] on span "This Month" at bounding box center [363, 190] width 19 height 5
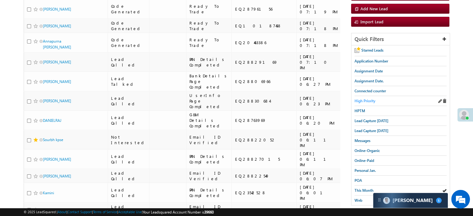
click at [369, 99] on span "High Priority" at bounding box center [364, 101] width 21 height 5
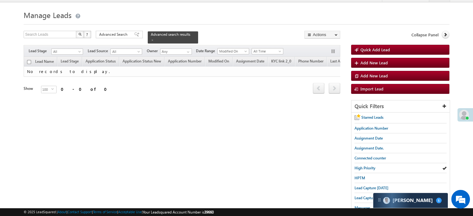
scroll to position [26, 0]
click at [364, 146] on span "Assignment Date." at bounding box center [368, 148] width 29 height 5
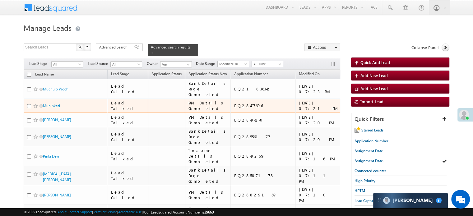
scroll to position [0, 0]
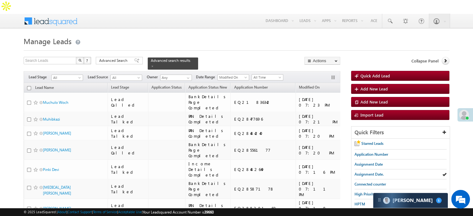
click at [362, 212] on span "Lead Capture [DATE]" at bounding box center [371, 214] width 34 height 5
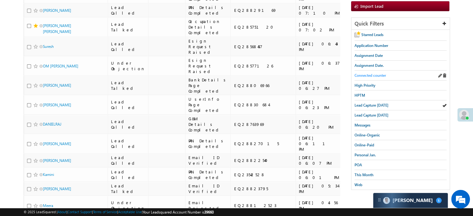
scroll to position [93, 0]
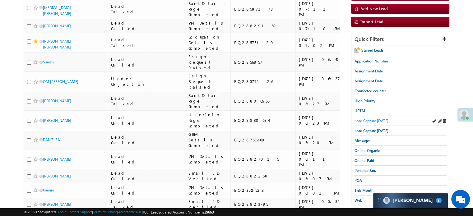
click at [370, 118] on span "Lead Capture [DATE]" at bounding box center [371, 120] width 34 height 5
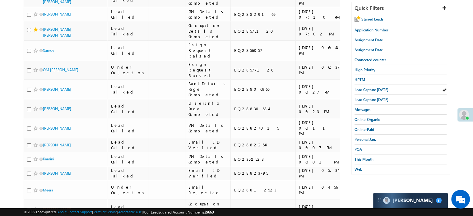
scroll to position [0, 0]
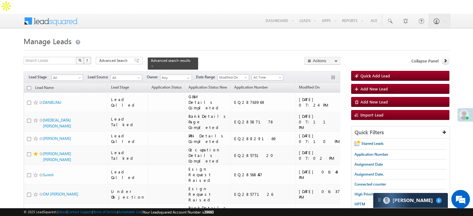
click at [366, 212] on span "Lead Capture [DATE]" at bounding box center [371, 214] width 34 height 5
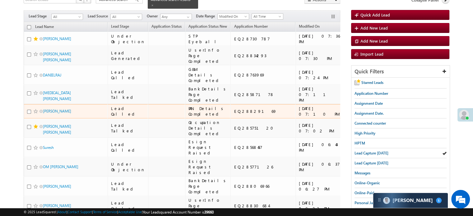
scroll to position [62, 0]
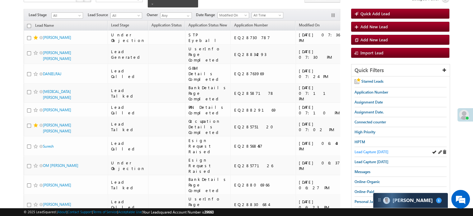
click at [363, 150] on span "Lead Capture [DATE]" at bounding box center [371, 152] width 34 height 5
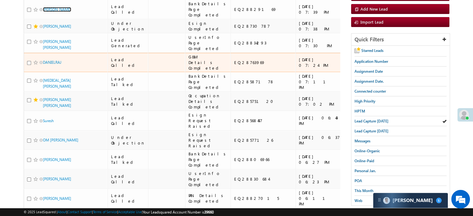
scroll to position [93, 0]
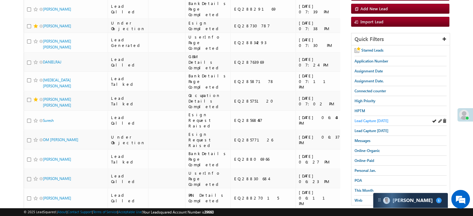
click at [365, 118] on span "Lead Capture [DATE]" at bounding box center [371, 120] width 34 height 5
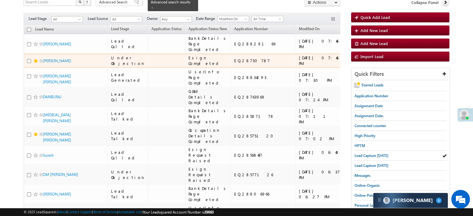
scroll to position [62, 0]
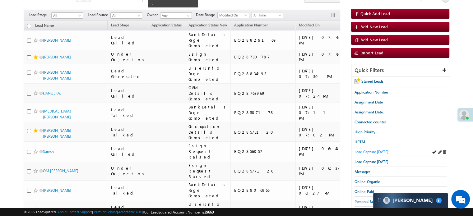
click at [371, 150] on span "Lead Capture [DATE]" at bounding box center [371, 152] width 34 height 5
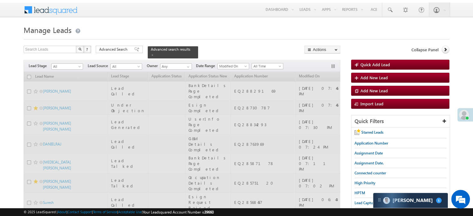
scroll to position [0, 0]
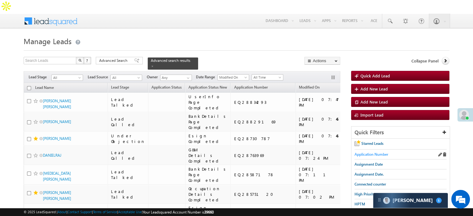
click at [368, 152] on span "Application Number" at bounding box center [371, 154] width 34 height 5
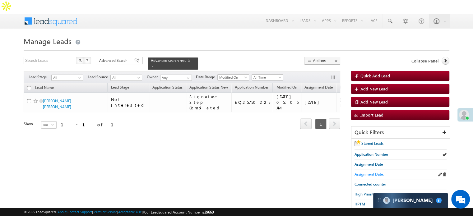
click at [363, 172] on span "Assignment Date." at bounding box center [368, 174] width 29 height 5
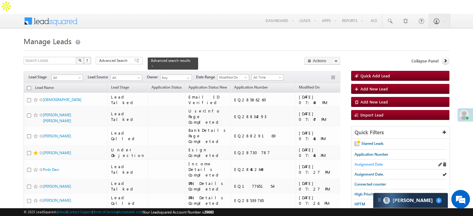
click at [364, 162] on span "Assignment Date" at bounding box center [368, 164] width 28 height 5
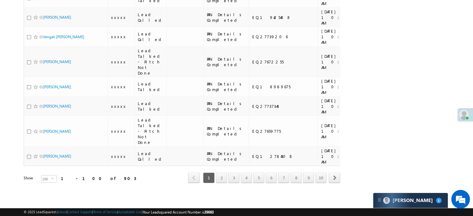
scroll to position [2519, 0]
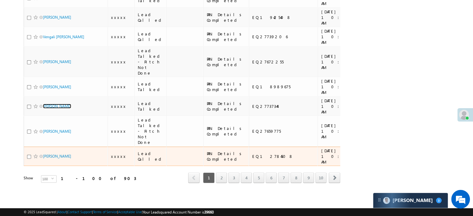
scroll to position [3524, 0]
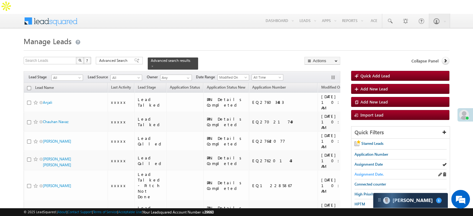
click at [375, 172] on span "Assignment Date." at bounding box center [368, 174] width 29 height 5
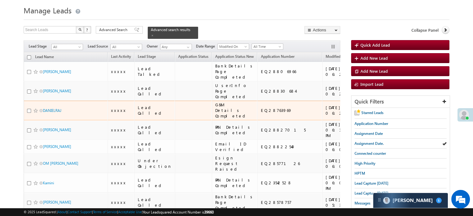
scroll to position [31, 0]
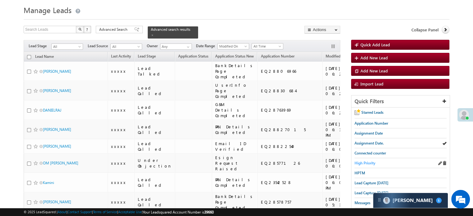
click at [373, 161] on span "High Priority" at bounding box center [364, 163] width 21 height 5
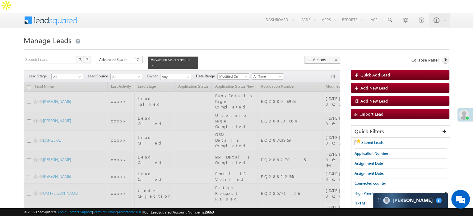
scroll to position [0, 0]
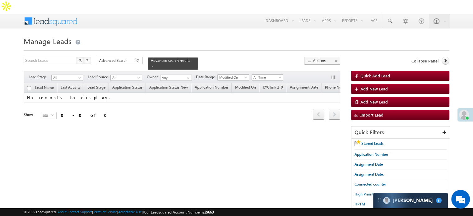
click at [116, 58] on span "Advanced Search" at bounding box center [114, 61] width 30 height 6
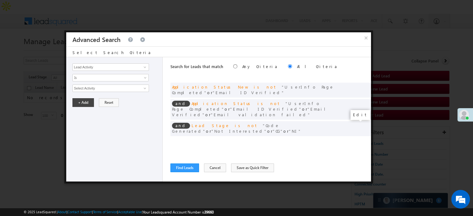
click at [357, 139] on span at bounding box center [356, 141] width 4 height 4
click at [99, 87] on span "Custom" at bounding box center [106, 89] width 67 height 6
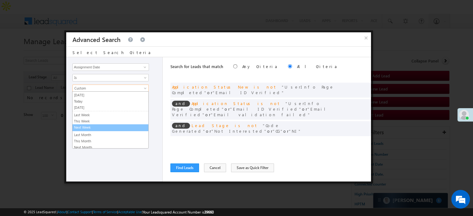
scroll to position [31, 0]
click at [89, 121] on link "This Month" at bounding box center [110, 124] width 76 height 6
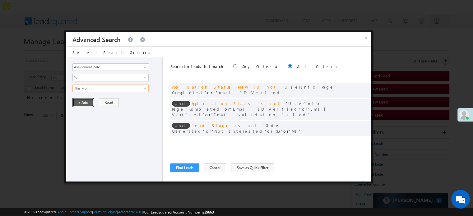
click at [86, 100] on button "+ Add" at bounding box center [82, 102] width 21 height 9
click at [176, 165] on button "Find Leads" at bounding box center [184, 168] width 29 height 9
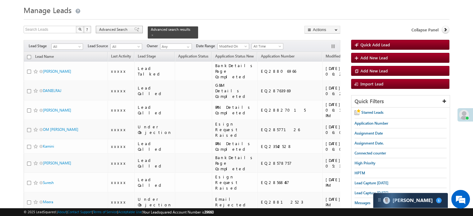
click at [123, 27] on span "Advanced Search" at bounding box center [114, 30] width 30 height 6
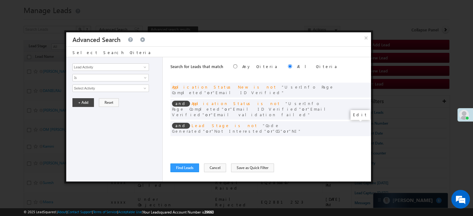
click at [357, 139] on span at bounding box center [356, 141] width 4 height 4
click at [116, 88] on span "This Month" at bounding box center [106, 89] width 67 height 6
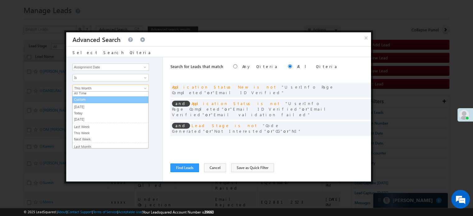
scroll to position [0, 0]
click at [101, 101] on link "Custom" at bounding box center [110, 101] width 76 height 6
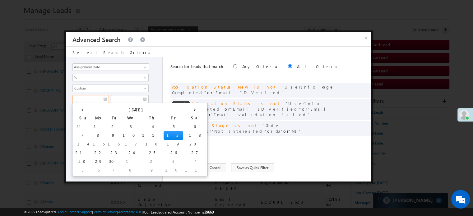
click at [98, 101] on input "text" at bounding box center [90, 99] width 36 height 8
click at [91, 123] on td "1" at bounding box center [98, 127] width 15 height 9
type input "09/01/25"
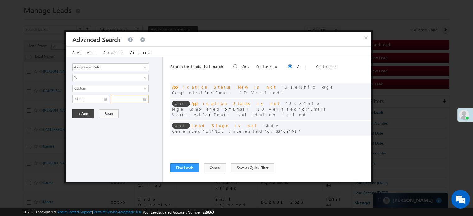
click at [124, 98] on input "text" at bounding box center [130, 99] width 38 height 8
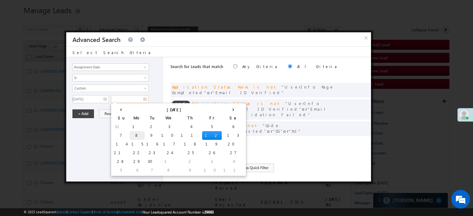
click at [130, 135] on td "8" at bounding box center [137, 135] width 15 height 9
type input "[DATE]"
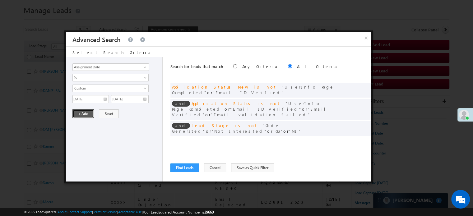
click at [81, 111] on button "+ Add" at bounding box center [82, 113] width 21 height 9
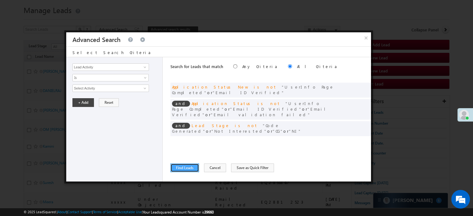
click at [184, 169] on button "Find Leads" at bounding box center [184, 168] width 29 height 9
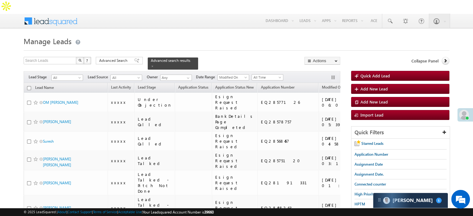
click at [134, 57] on div "Advanced Search" at bounding box center [119, 60] width 47 height 7
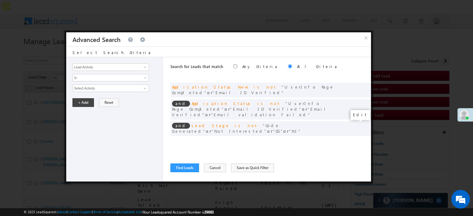
click at [355, 139] on span at bounding box center [356, 141] width 4 height 4
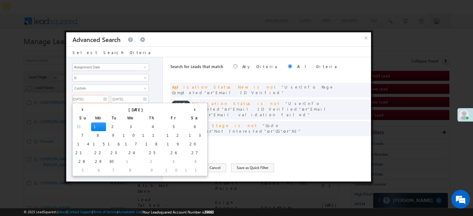
click at [96, 96] on input "09/01/25" at bounding box center [90, 99] width 36 height 8
click at [80, 133] on td "7" at bounding box center [82, 135] width 17 height 9
type input "09/07/25"
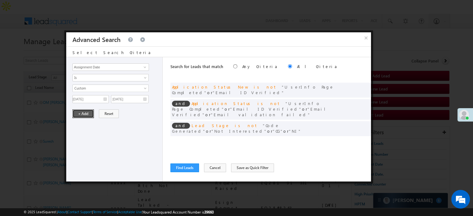
click at [84, 113] on button "+ Add" at bounding box center [82, 113] width 21 height 9
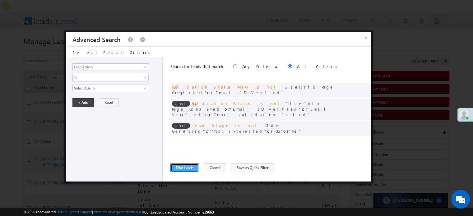
click at [189, 169] on button "Find Leads" at bounding box center [184, 168] width 29 height 9
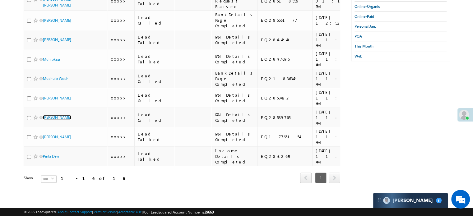
scroll to position [491, 0]
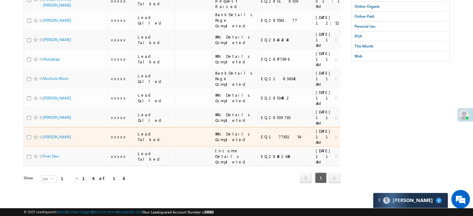
click at [257, 127] on td "EQ17765154" at bounding box center [284, 137] width 55 height 20
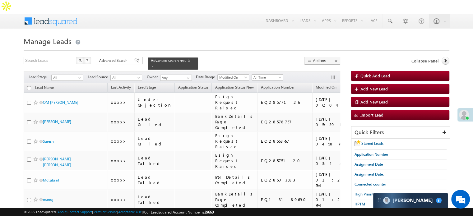
drag, startPoint x: 131, startPoint y: 44, endPoint x: 139, endPoint y: 60, distance: 17.2
click at [131, 57] on div "Advanced Search" at bounding box center [119, 60] width 47 height 7
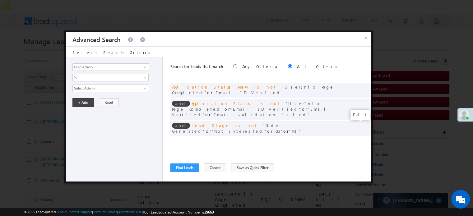
click at [356, 139] on span at bounding box center [356, 141] width 4 height 4
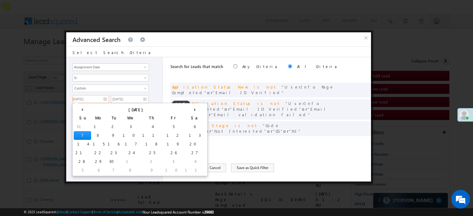
click at [93, 95] on input "[DATE]" at bounding box center [90, 99] width 36 height 8
click at [164, 127] on td "5" at bounding box center [174, 127] width 20 height 9
type input "[DATE]"
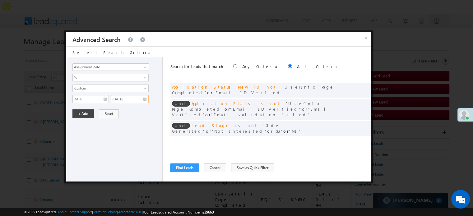
click at [139, 95] on input "[DATE]" at bounding box center [130, 99] width 38 height 8
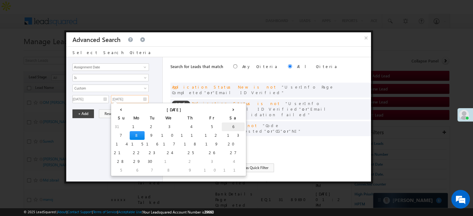
click at [222, 125] on td "6" at bounding box center [233, 127] width 23 height 9
type input "[DATE]"
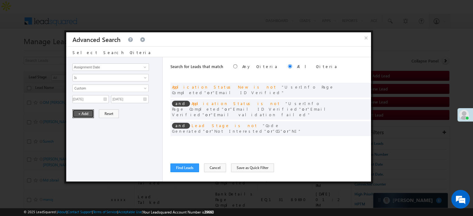
click at [81, 110] on button "+ Add" at bounding box center [82, 113] width 21 height 9
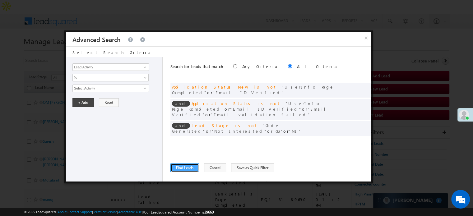
click at [187, 167] on button "Find Leads" at bounding box center [184, 168] width 29 height 9
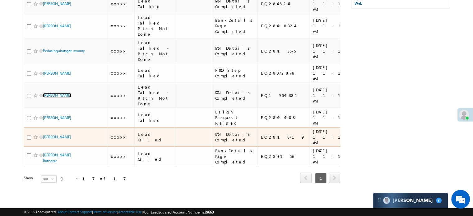
scroll to position [527, 0]
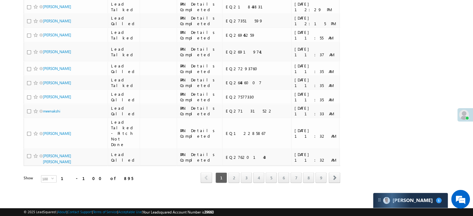
scroll to position [3524, 0]
click at [279, 174] on link "6" at bounding box center [283, 178] width 11 height 11
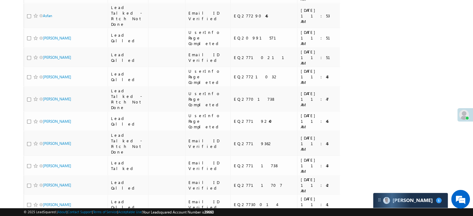
scroll to position [0, 0]
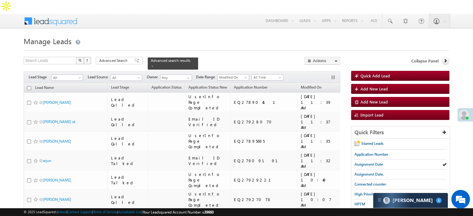
click at [444, 57] on div "Collapse Panel" at bounding box center [400, 62] width 98 height 11
click at [445, 58] on icon at bounding box center [445, 60] width 4 height 4
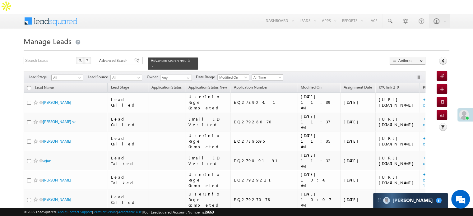
click at [62, 75] on span "All" at bounding box center [67, 78] width 30 height 6
click at [68, 98] on link "Lead Talked" at bounding box center [67, 95] width 31 height 6
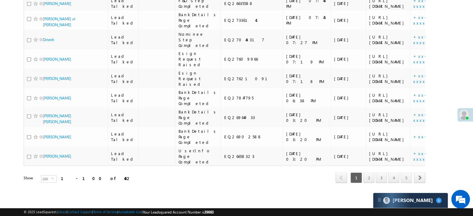
scroll to position [3524, 0]
click at [383, 176] on link "3" at bounding box center [381, 178] width 11 height 11
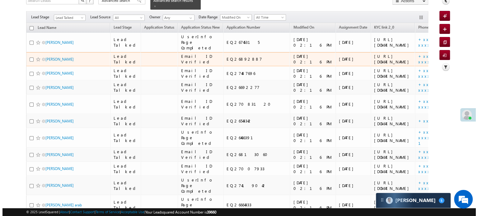
scroll to position [62, 0]
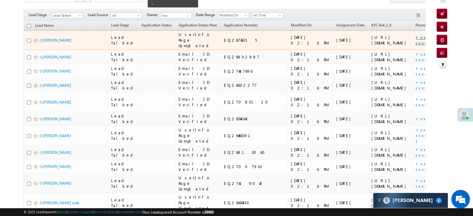
click at [415, 35] on link "+xx-xxxxxxxx96" at bounding box center [430, 40] width 30 height 11
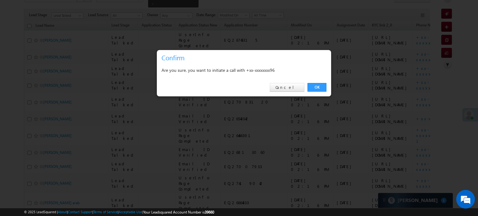
drag, startPoint x: 318, startPoint y: 86, endPoint x: 361, endPoint y: 73, distance: 44.8
click at [318, 86] on link "OK" at bounding box center [316, 87] width 19 height 9
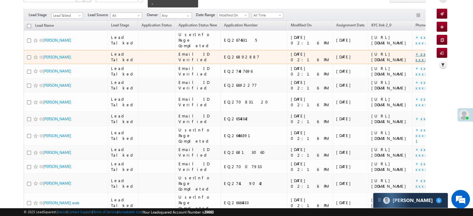
click at [415, 62] on link "+xx-xxxxxxxx93" at bounding box center [430, 56] width 30 height 11
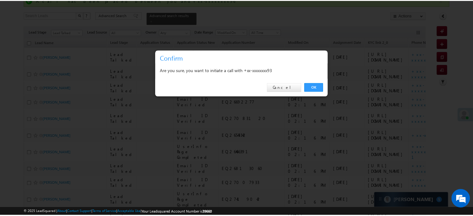
scroll to position [79, 0]
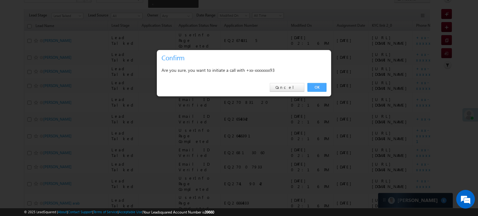
click at [315, 88] on link "OK" at bounding box center [316, 87] width 19 height 9
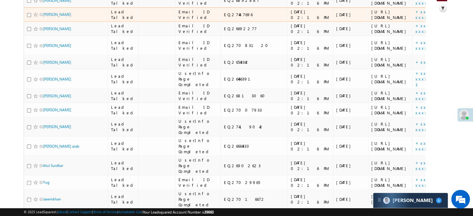
scroll to position [141, 0]
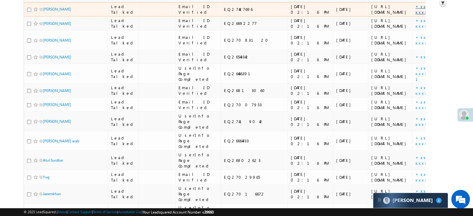
click at [415, 15] on link "+xx-xxxxxxxx06" at bounding box center [431, 9] width 33 height 11
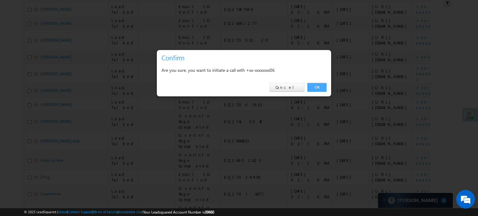
click at [319, 88] on link "OK" at bounding box center [316, 87] width 19 height 9
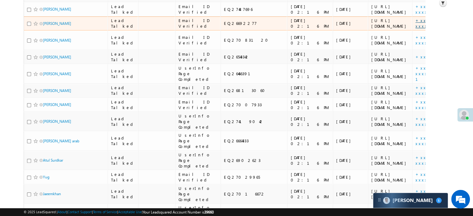
click at [415, 29] on link "+xx-xxxxxxxx30" at bounding box center [432, 23] width 34 height 11
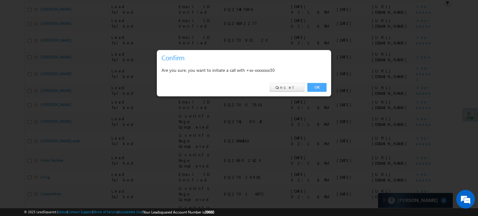
click at [321, 86] on link "OK" at bounding box center [316, 87] width 19 height 9
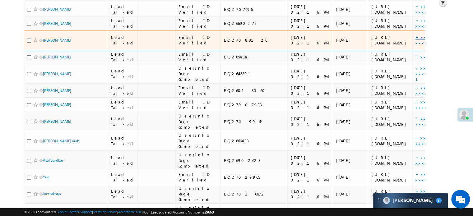
click at [415, 45] on link "+xx-xxxxxxxx03" at bounding box center [432, 40] width 34 height 11
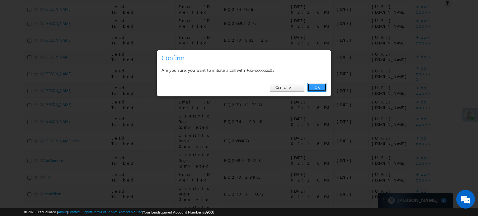
drag, startPoint x: 313, startPoint y: 87, endPoint x: 323, endPoint y: 90, distance: 10.6
click at [313, 87] on link "OK" at bounding box center [316, 87] width 19 height 9
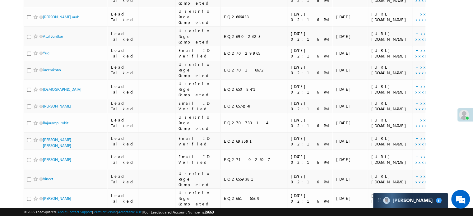
scroll to position [265, 0]
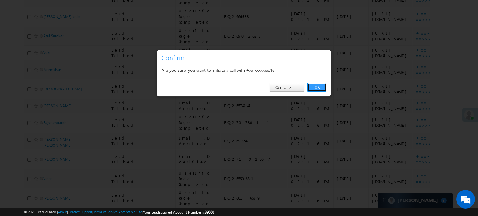
drag, startPoint x: 317, startPoint y: 88, endPoint x: 320, endPoint y: 92, distance: 5.1
click at [317, 88] on link "OK" at bounding box center [316, 87] width 19 height 9
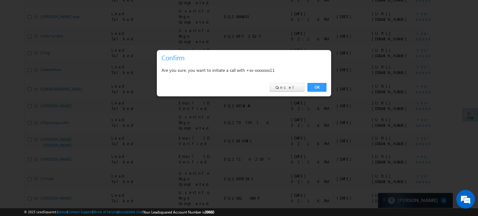
click at [319, 92] on div "OK Cancel" at bounding box center [244, 88] width 174 height 18
click at [319, 90] on link "OK" at bounding box center [316, 87] width 19 height 9
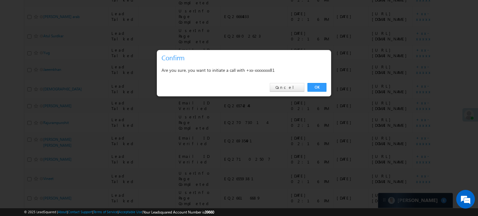
click at [319, 88] on link "OK" at bounding box center [316, 87] width 19 height 9
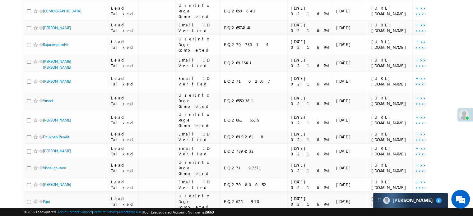
scroll to position [359, 0]
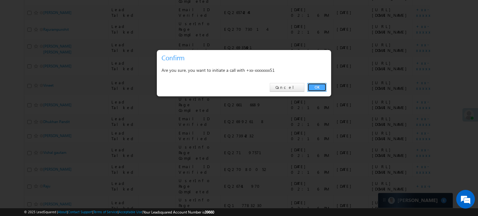
click at [323, 86] on link "OK" at bounding box center [316, 87] width 19 height 9
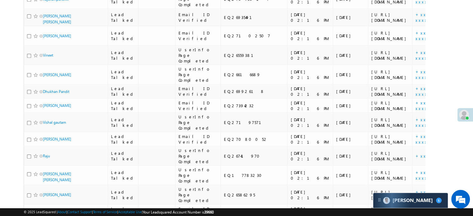
scroll to position [390, 0]
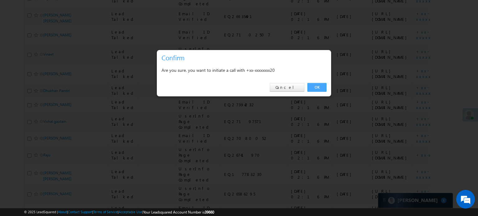
click at [321, 83] on link "OK" at bounding box center [316, 87] width 19 height 9
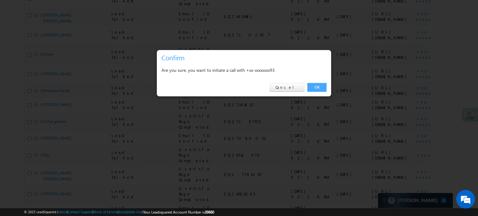
click at [315, 85] on link "OK" at bounding box center [316, 87] width 19 height 9
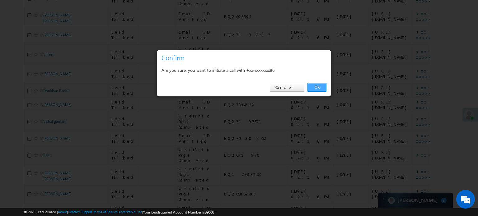
click at [320, 87] on link "OK" at bounding box center [316, 87] width 19 height 9
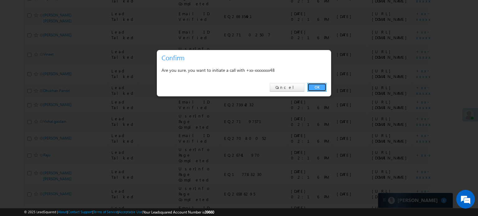
click at [311, 86] on link "OK" at bounding box center [316, 87] width 19 height 9
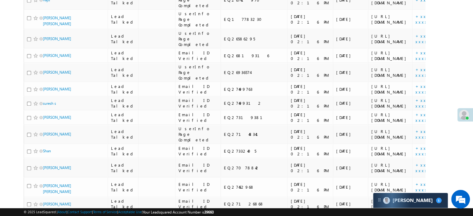
scroll to position [545, 0]
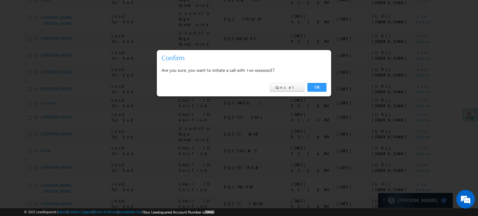
click at [322, 86] on link "OK" at bounding box center [316, 87] width 19 height 9
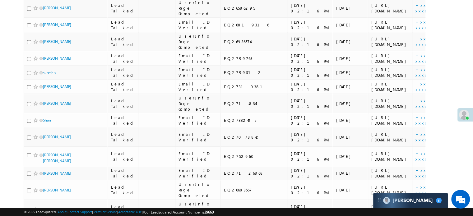
scroll to position [576, 0]
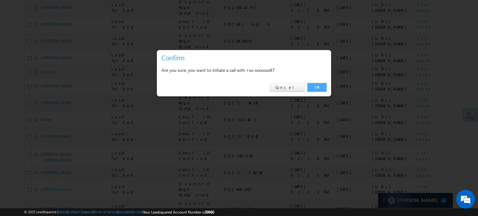
click at [313, 89] on link "OK" at bounding box center [316, 87] width 19 height 9
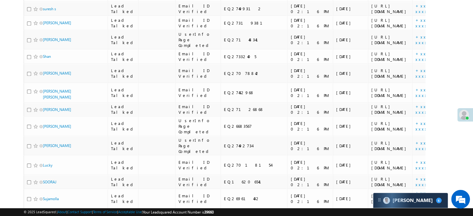
scroll to position [638, 0]
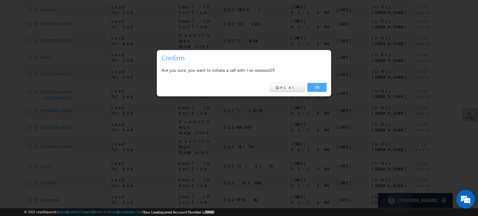
click at [317, 85] on link "OK" at bounding box center [316, 87] width 19 height 9
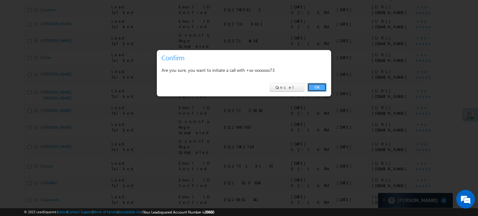
click at [314, 86] on link "OK" at bounding box center [316, 87] width 19 height 9
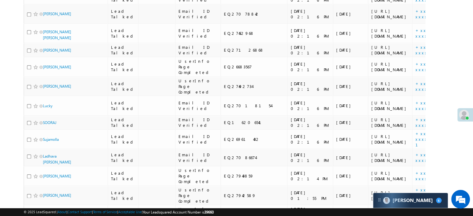
scroll to position [701, 0]
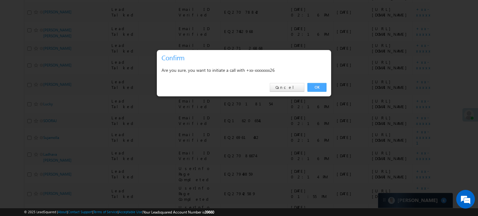
click at [318, 87] on link "OK" at bounding box center [316, 87] width 19 height 9
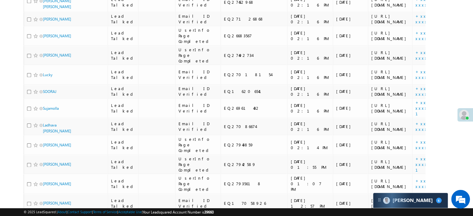
scroll to position [732, 0]
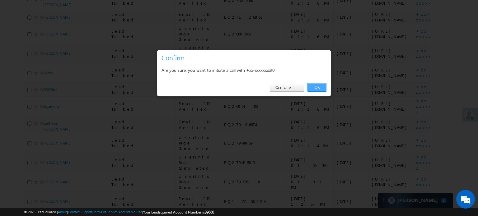
click at [322, 86] on link "OK" at bounding box center [316, 87] width 19 height 9
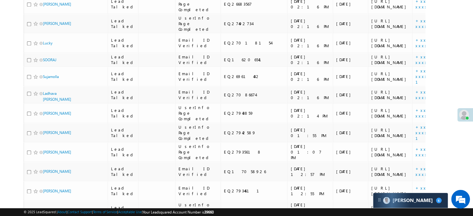
scroll to position [763, 0]
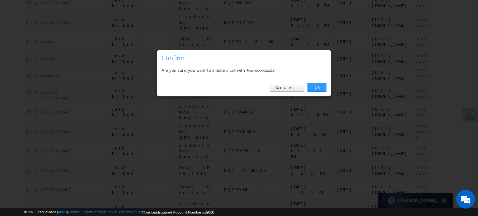
click at [320, 86] on link "OK" at bounding box center [316, 87] width 19 height 9
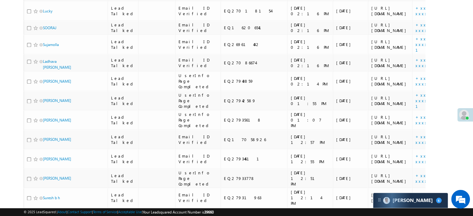
scroll to position [794, 0]
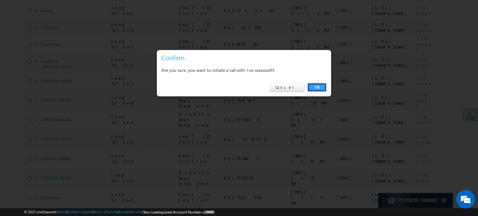
drag, startPoint x: 315, startPoint y: 86, endPoint x: 319, endPoint y: 85, distance: 4.1
click at [315, 86] on link "OK" at bounding box center [316, 87] width 19 height 9
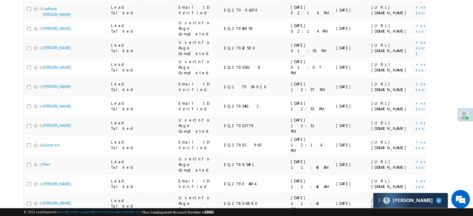
scroll to position [856, 0]
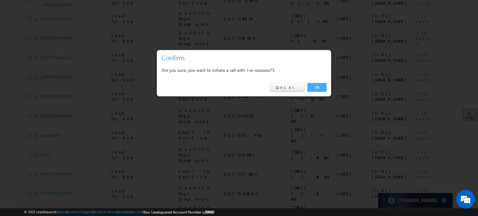
click at [320, 87] on link "OK" at bounding box center [316, 87] width 19 height 9
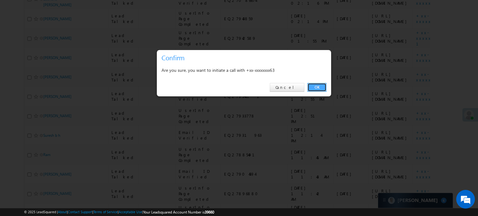
click at [310, 86] on link "OK" at bounding box center [316, 87] width 19 height 9
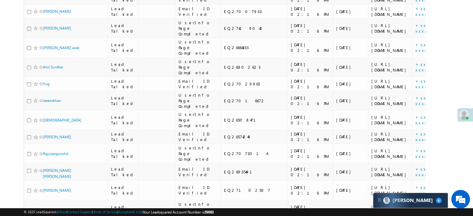
scroll to position [0, 0]
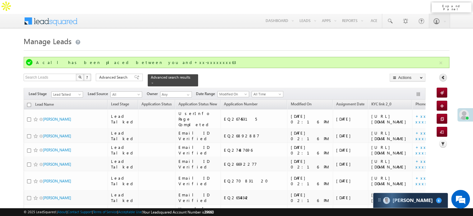
click at [442, 75] on icon at bounding box center [443, 77] width 4 height 4
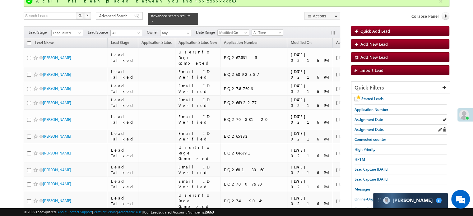
scroll to position [62, 0]
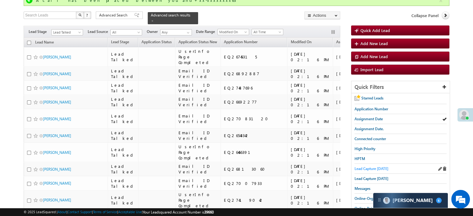
click at [378, 166] on span "Lead Capture [DATE]" at bounding box center [371, 168] width 34 height 5
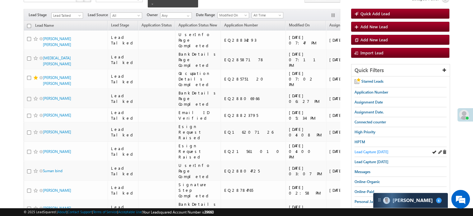
click at [373, 150] on span "Lead Capture [DATE]" at bounding box center [371, 152] width 34 height 5
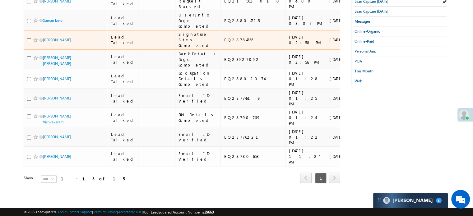
scroll to position [218, 0]
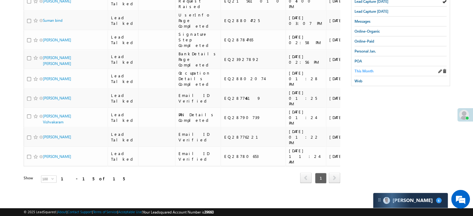
click at [367, 69] on span "This Month" at bounding box center [363, 71] width 19 height 5
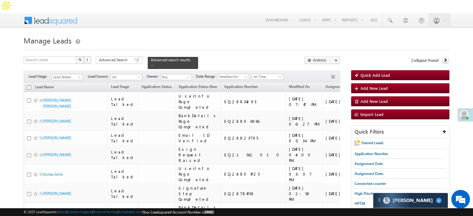
scroll to position [0, 0]
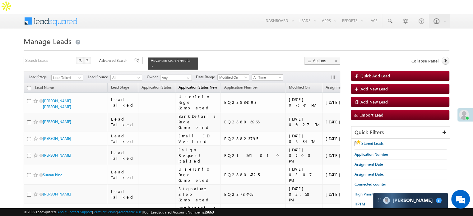
click at [196, 85] on span "Application Status New" at bounding box center [197, 87] width 39 height 5
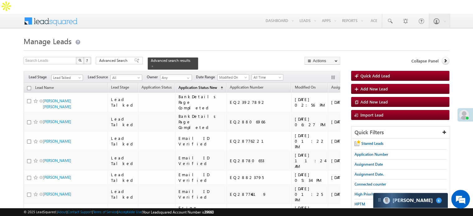
click at [196, 85] on span "Application Status New" at bounding box center [197, 87] width 39 height 5
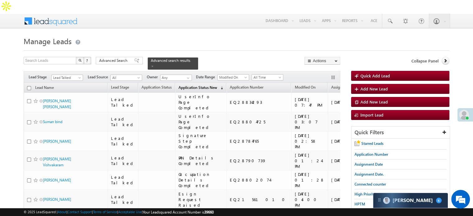
click at [196, 85] on span "Application Status New" at bounding box center [197, 87] width 39 height 5
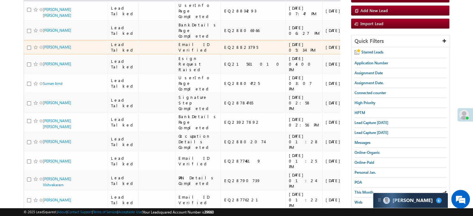
scroll to position [93, 0]
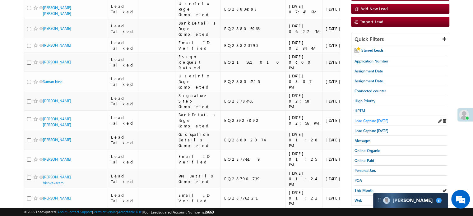
click at [377, 118] on span "Lead Capture [DATE]" at bounding box center [371, 120] width 34 height 5
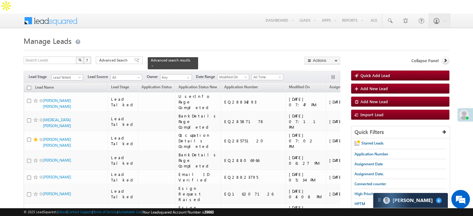
scroll to position [0, 0]
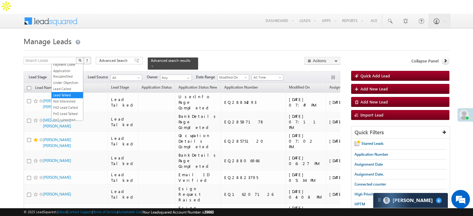
click at [75, 75] on span "Lead Talked" at bounding box center [67, 78] width 30 height 6
click at [71, 65] on link "All" at bounding box center [67, 67] width 31 height 6
